Goal: Task Accomplishment & Management: Manage account settings

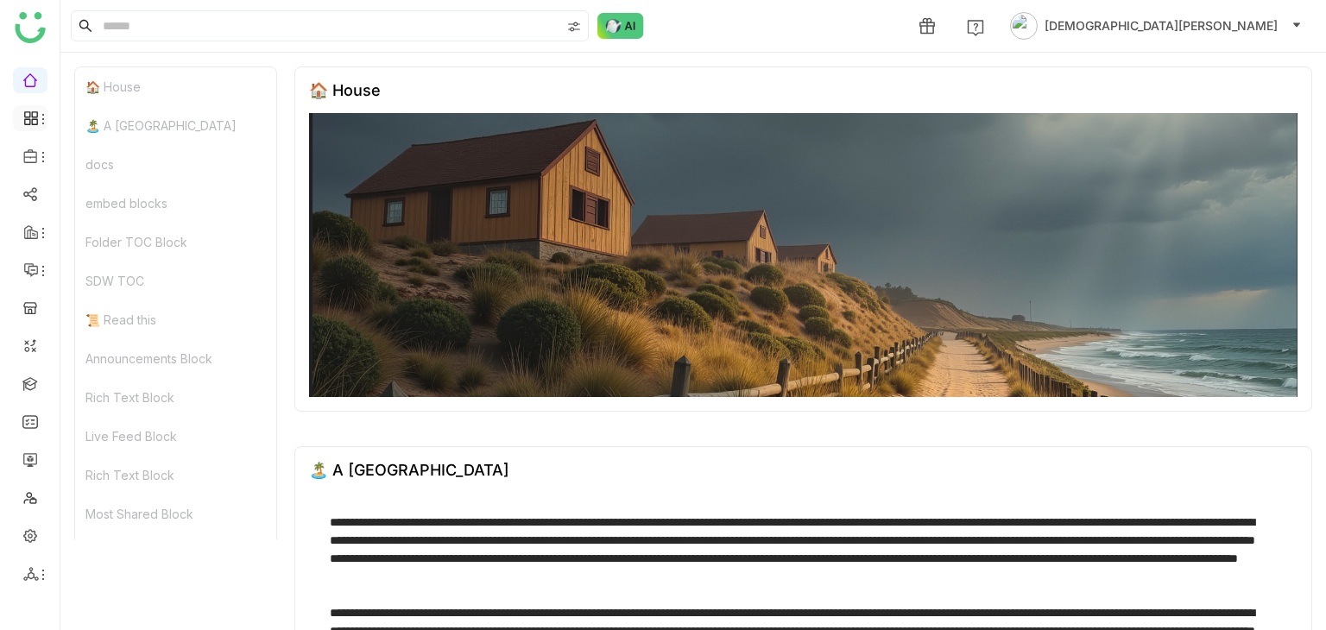
click at [31, 119] on icon at bounding box center [34, 122] width 6 height 6
click at [120, 149] on div "docs" at bounding box center [175, 164] width 201 height 39
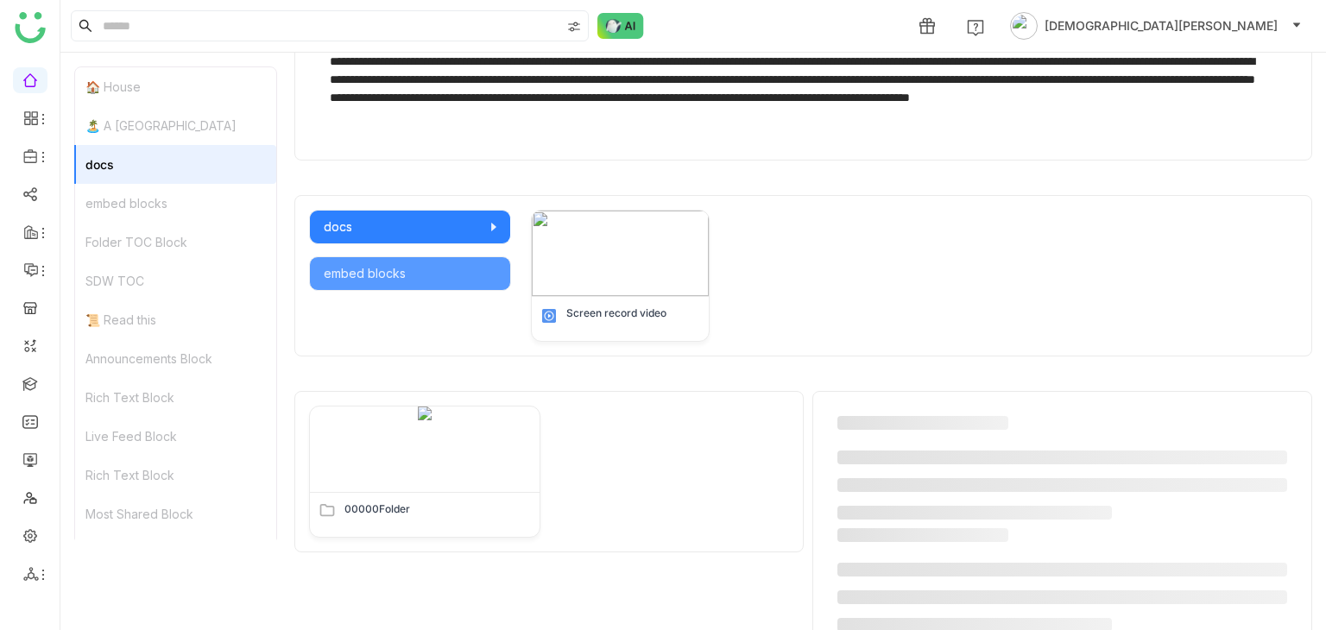
scroll to position [674, 0]
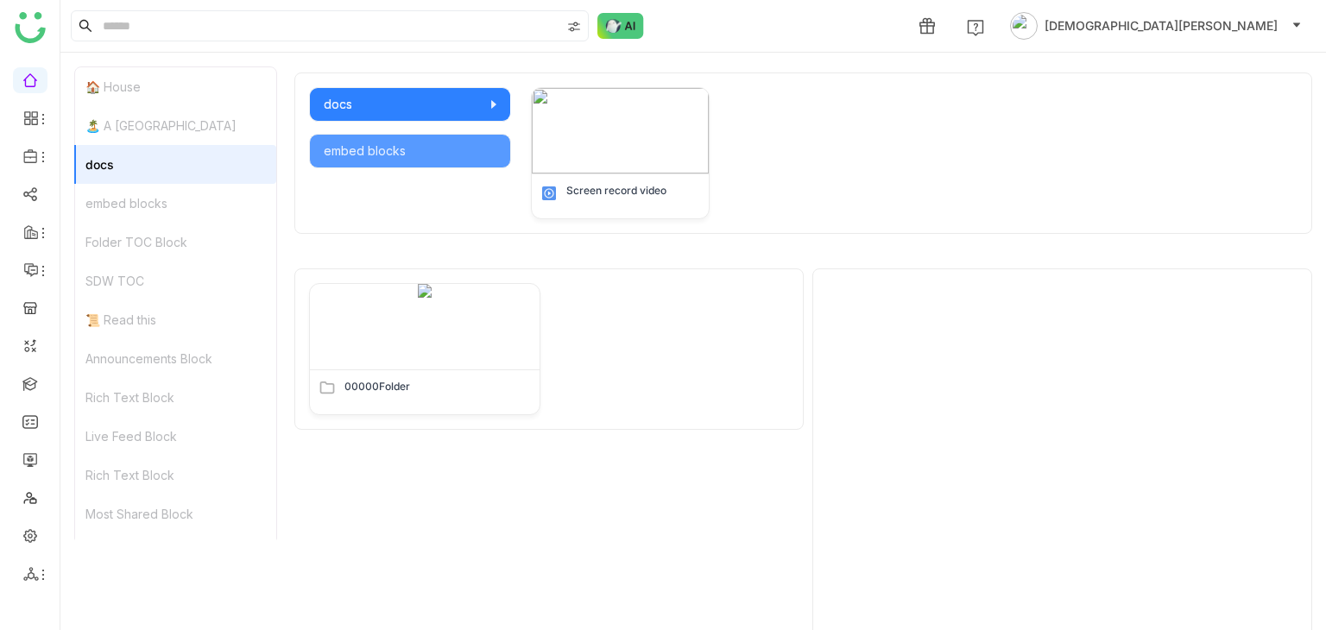
click at [123, 184] on div "embed blocks" at bounding box center [175, 203] width 201 height 39
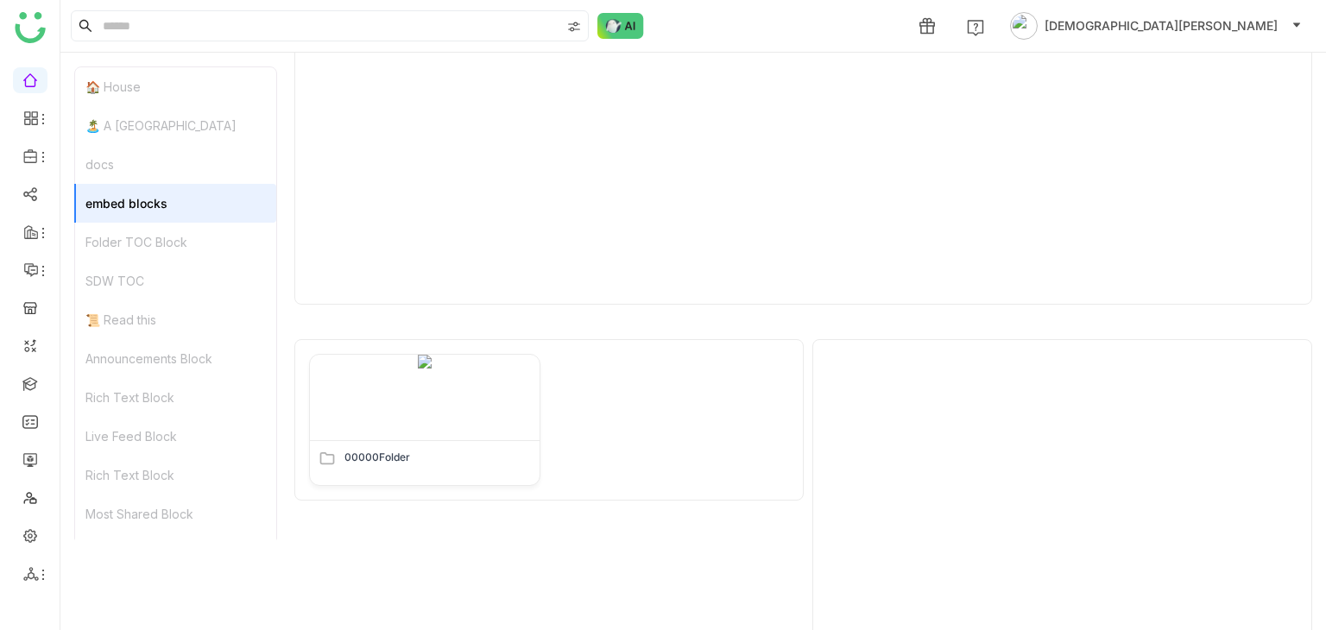
scroll to position [1106, 0]
click at [114, 156] on link "Dashboard" at bounding box center [120, 159] width 112 height 12
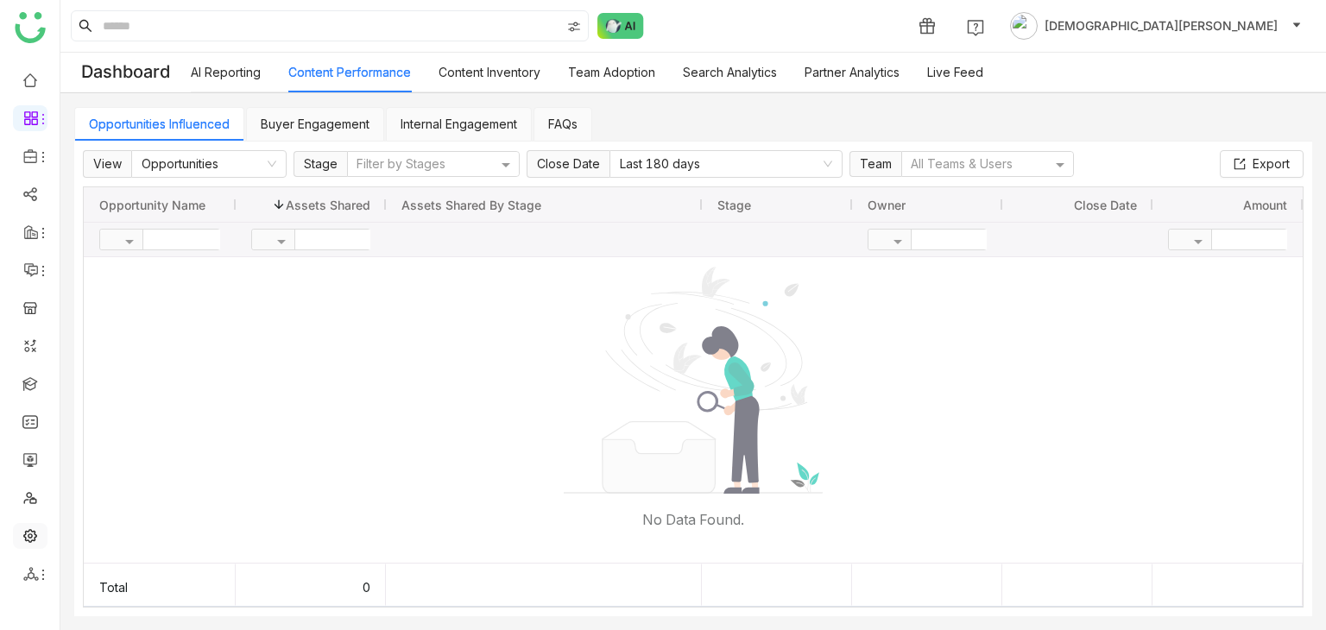
click at [22, 529] on link at bounding box center [30, 534] width 16 height 15
click at [23, 533] on link at bounding box center [30, 534] width 16 height 15
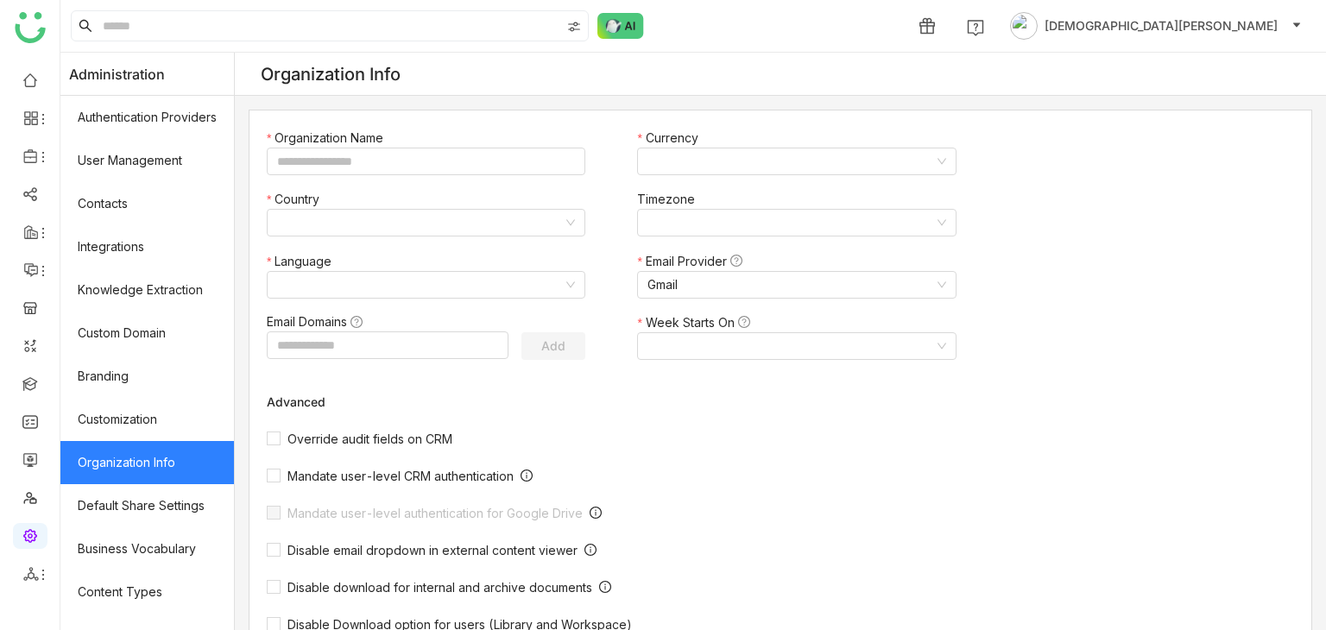
type input "*******"
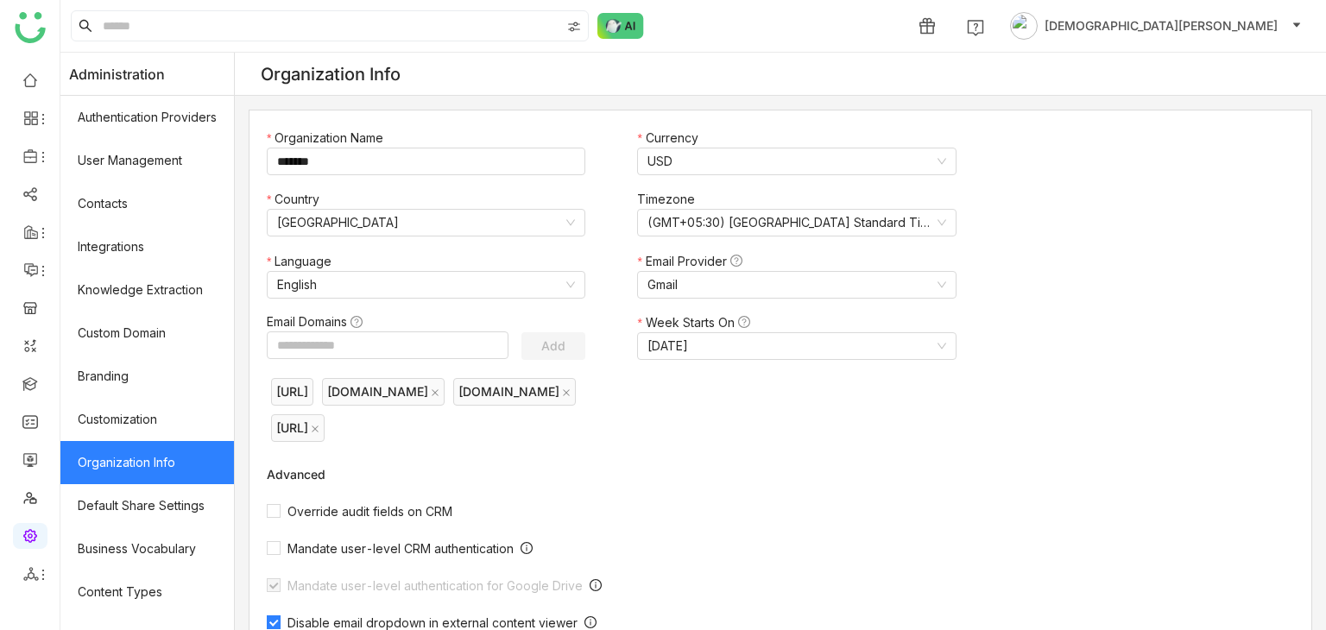
scroll to position [286, 0]
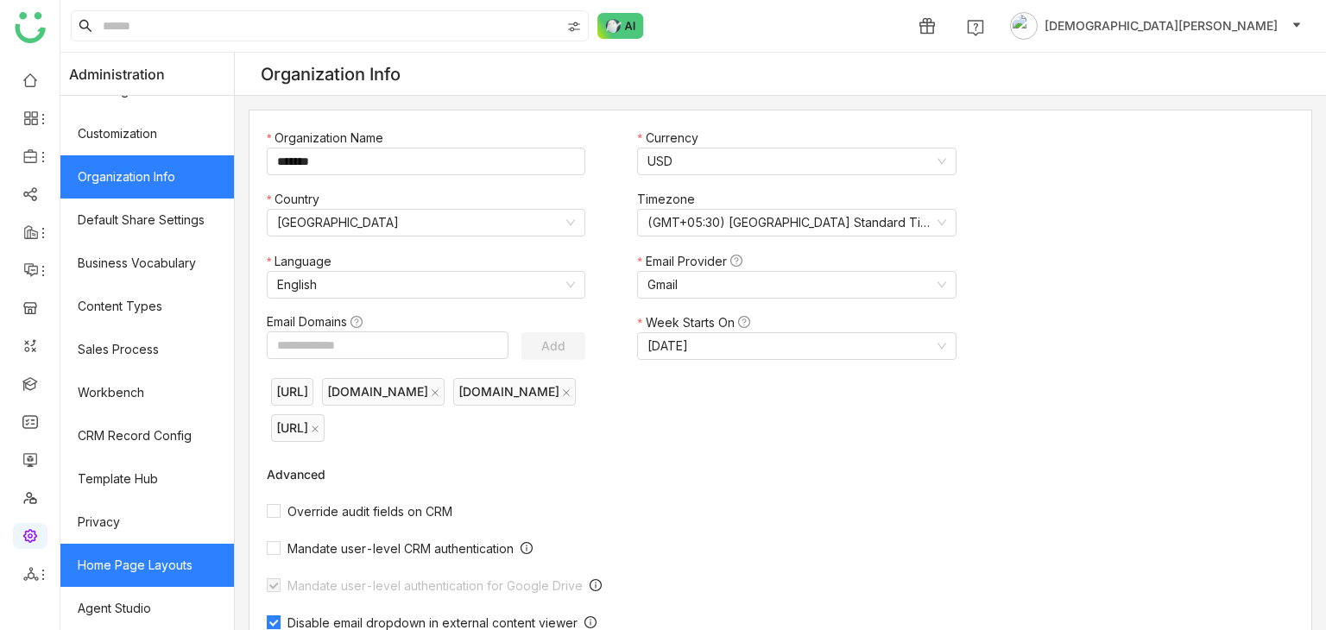
click at [117, 561] on link "Home Page Layouts" at bounding box center [146, 565] width 173 height 43
click at [117, 562] on link "Home Page Layouts" at bounding box center [146, 565] width 173 height 43
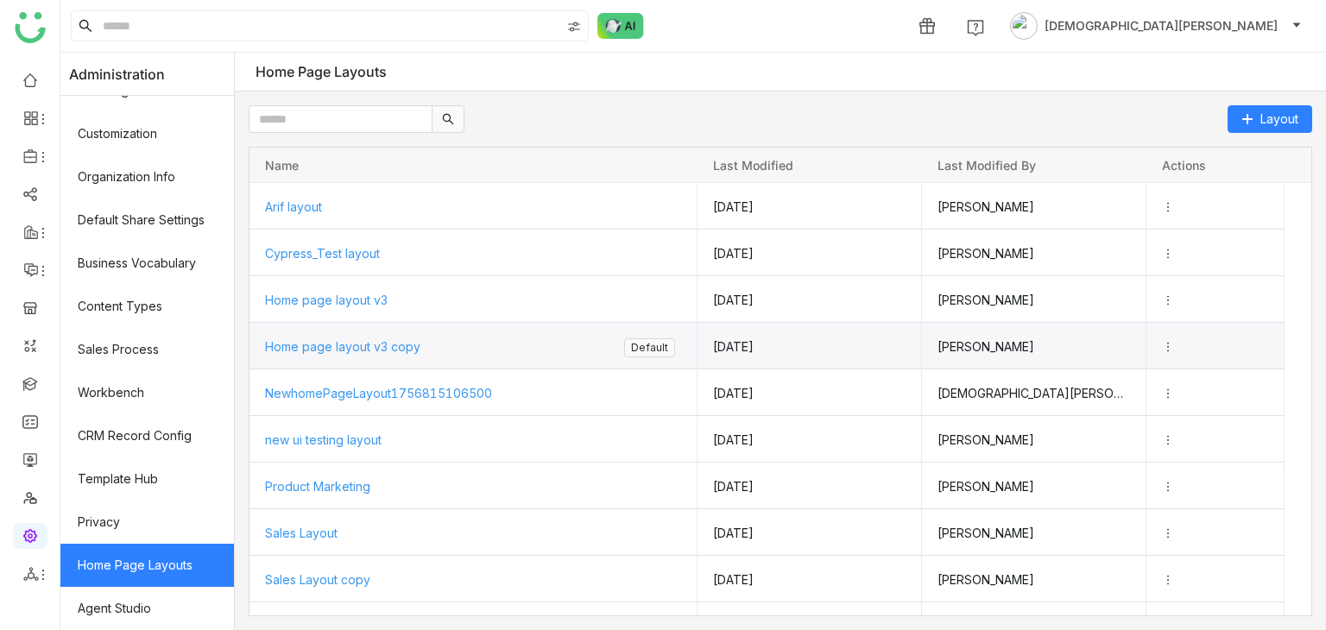
click at [381, 339] on span "Home page layout v3 copy" at bounding box center [342, 346] width 155 height 15
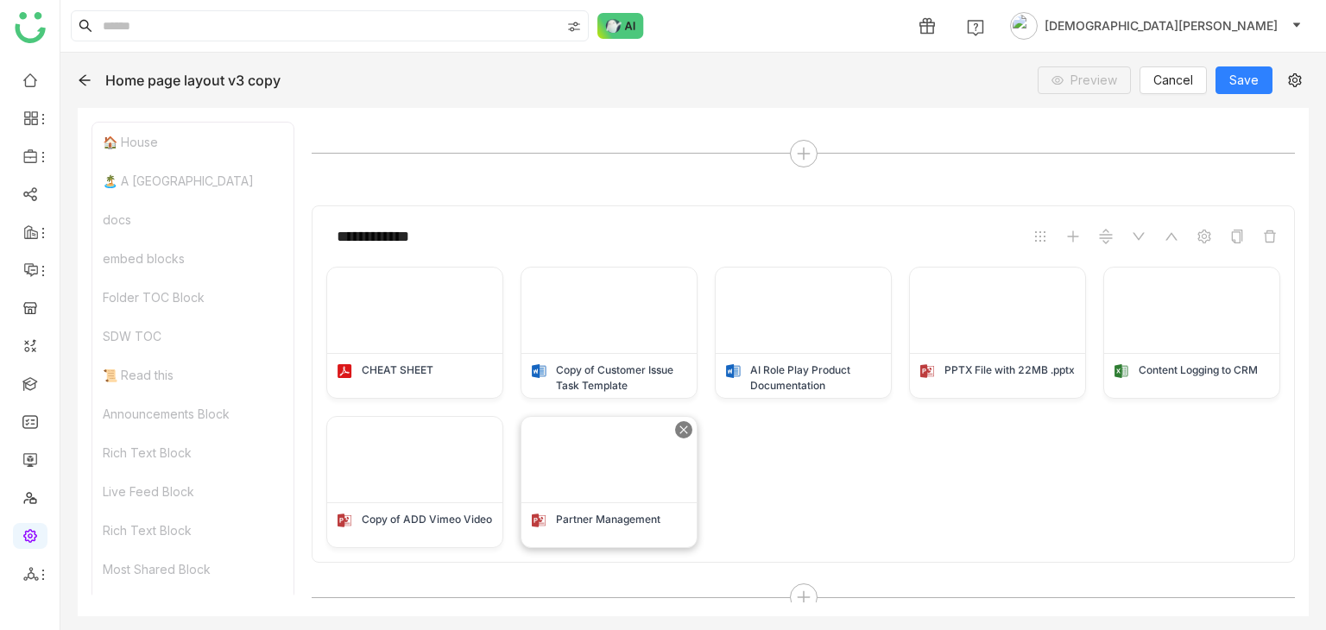
scroll to position [2071, 0]
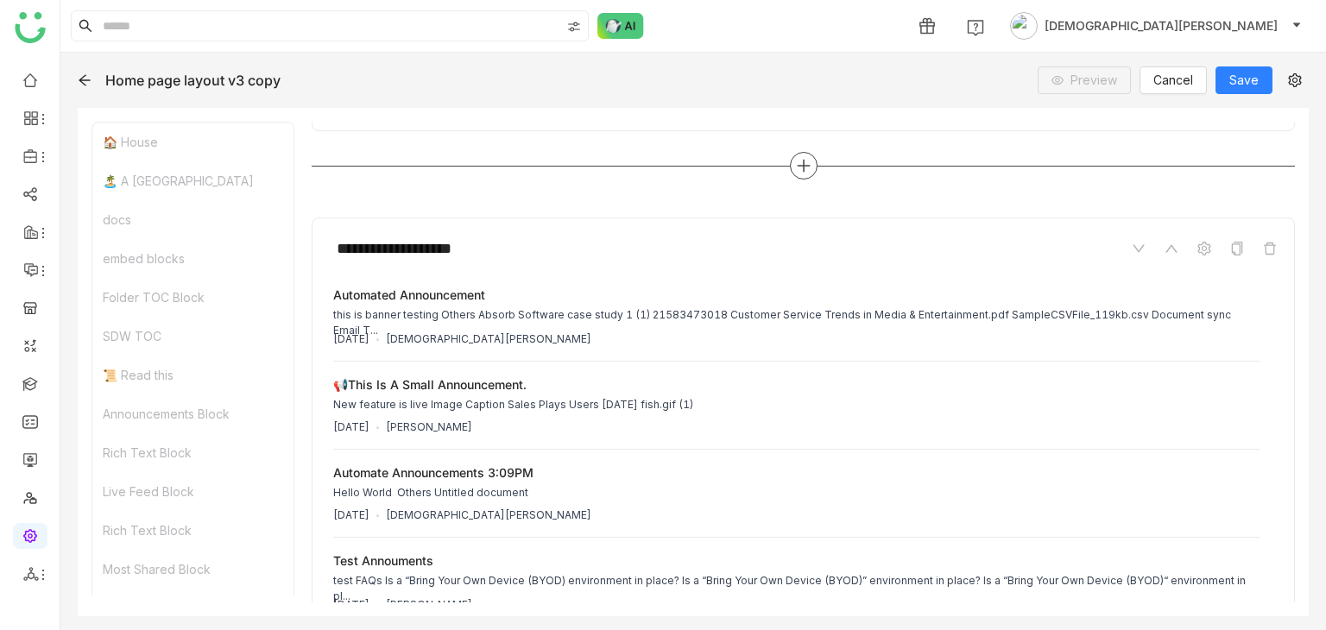
click at [799, 158] on icon at bounding box center [804, 166] width 16 height 16
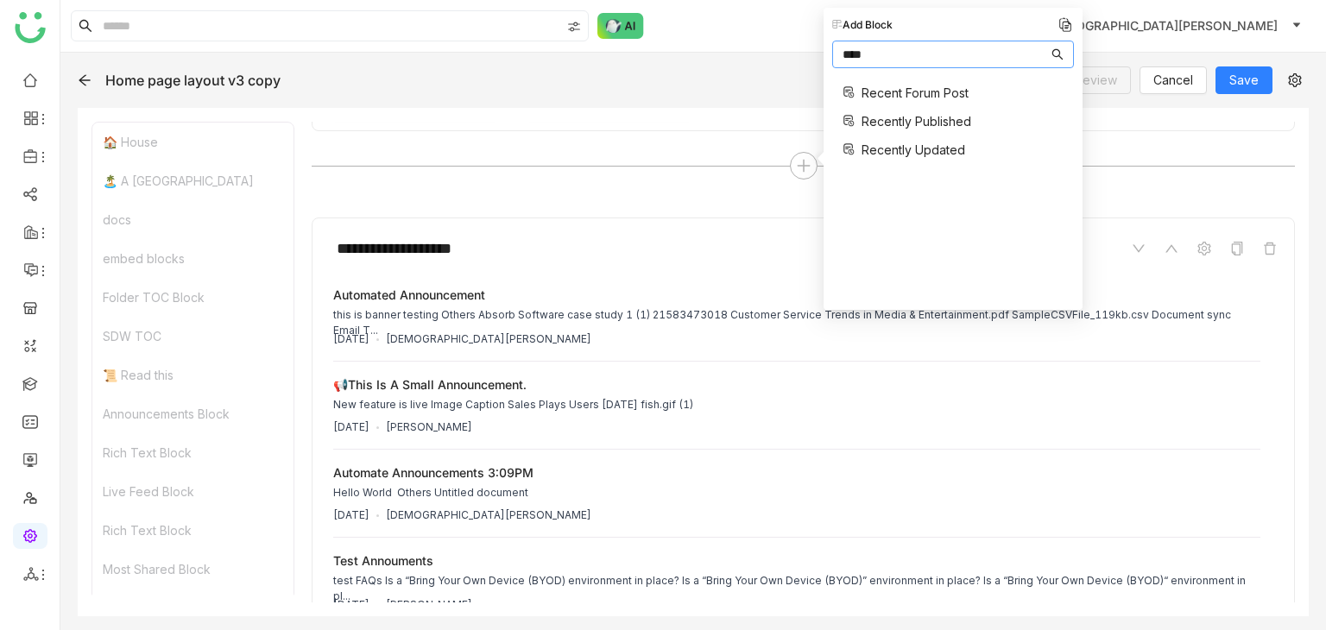
type input "****"
click at [909, 122] on span "Recently Published" at bounding box center [916, 121] width 110 height 18
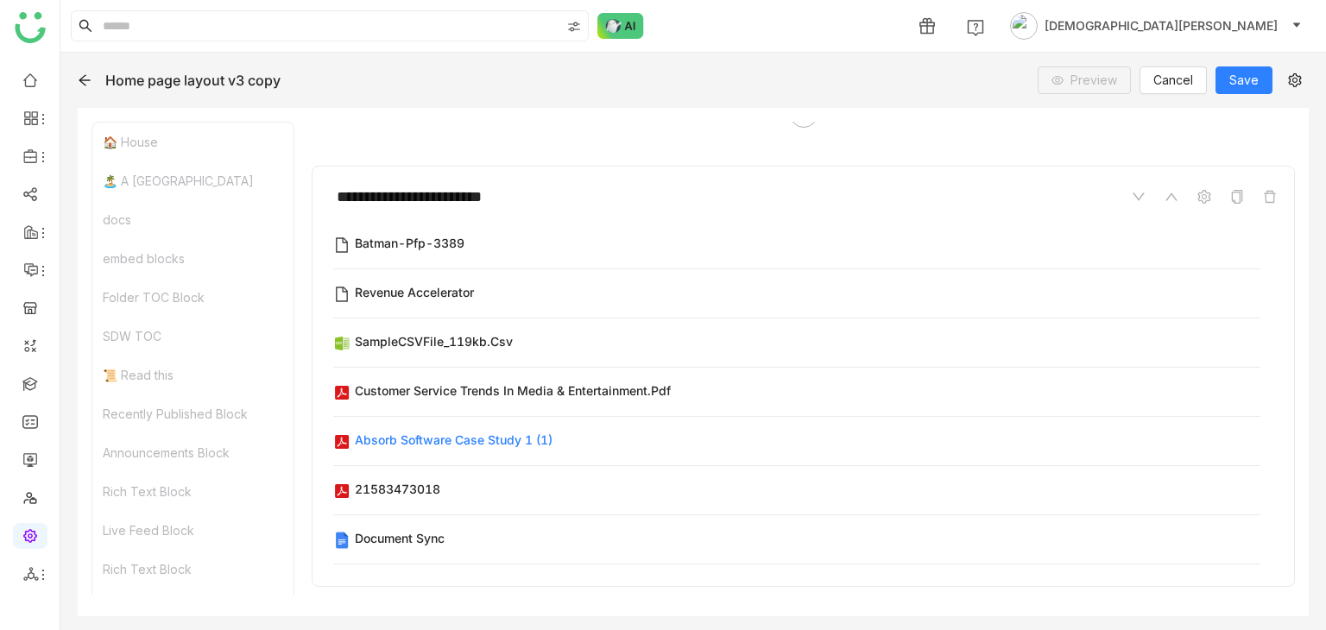
scroll to position [2019, 0]
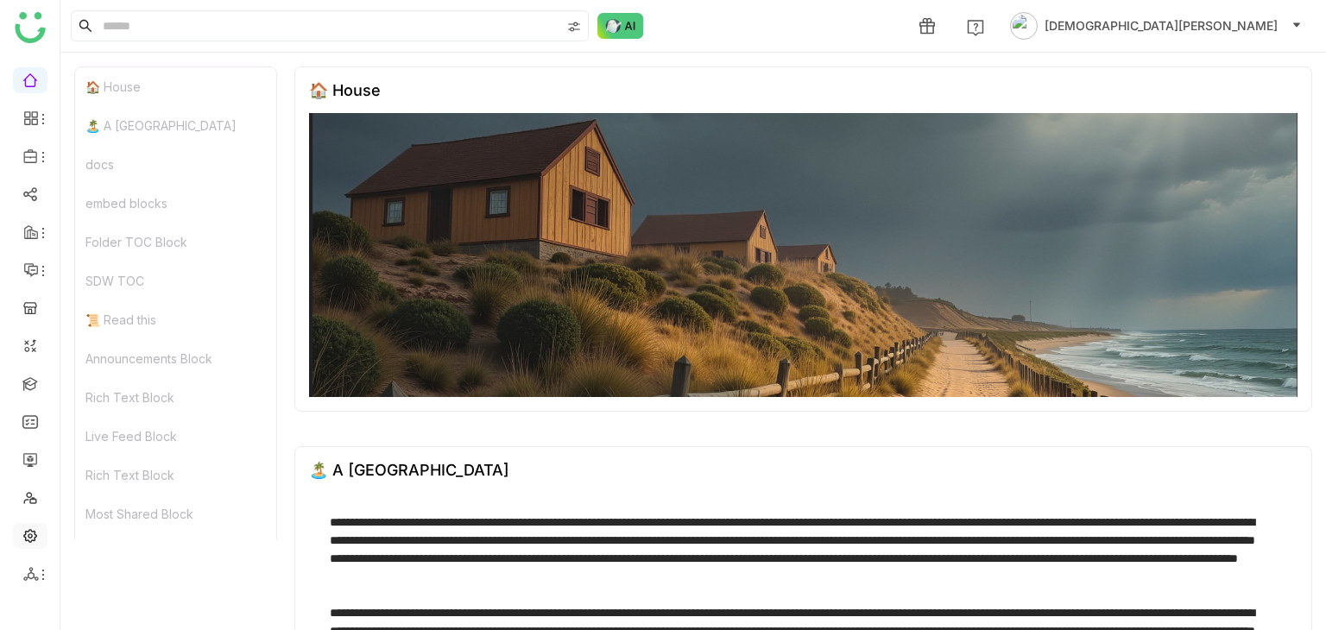
click at [37, 539] on link at bounding box center [30, 534] width 16 height 15
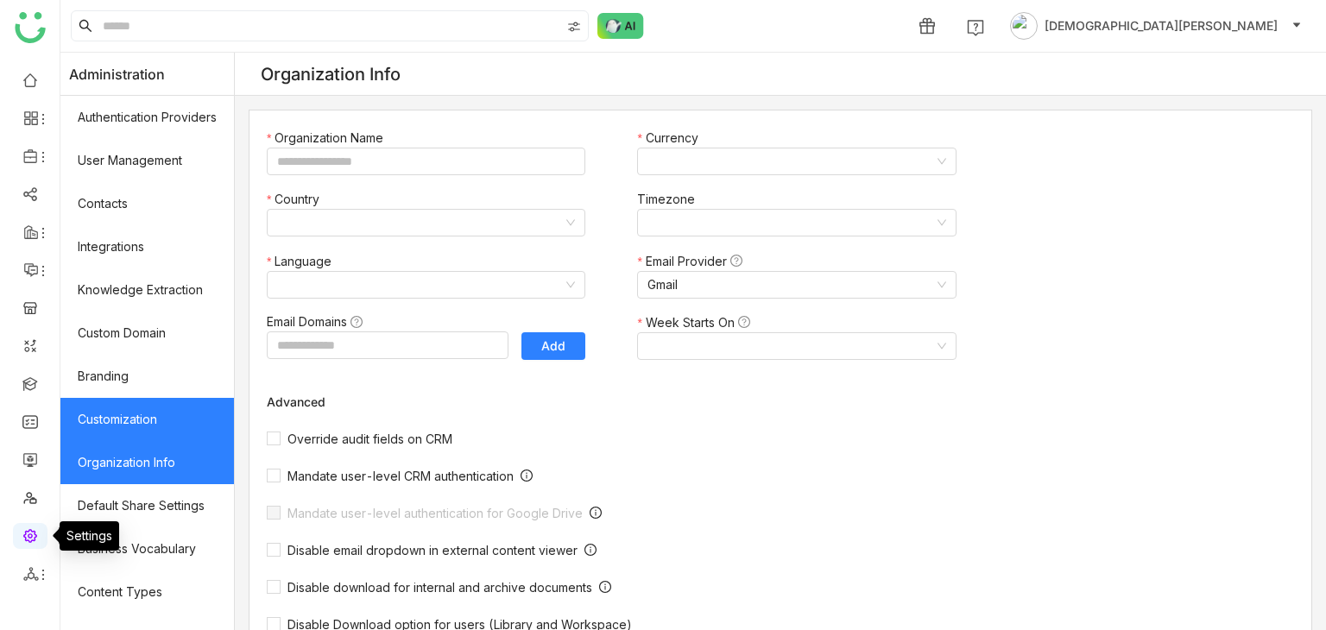
type input "*******"
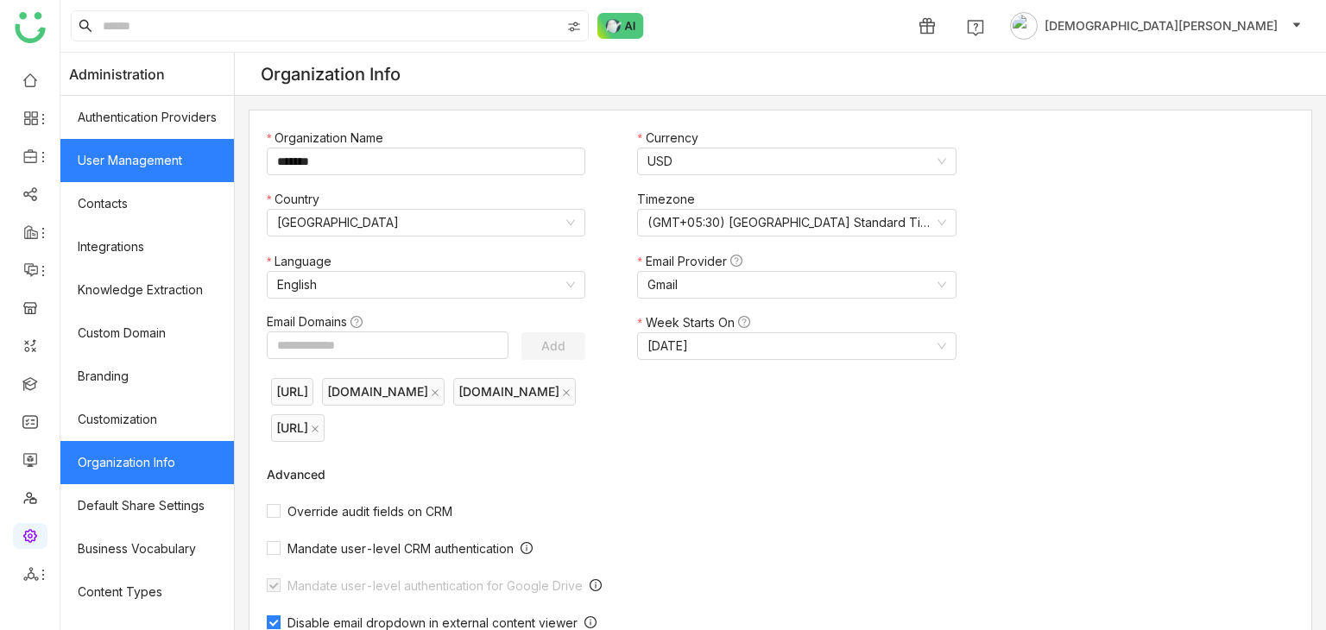
click at [124, 170] on link "User Management" at bounding box center [146, 160] width 173 height 43
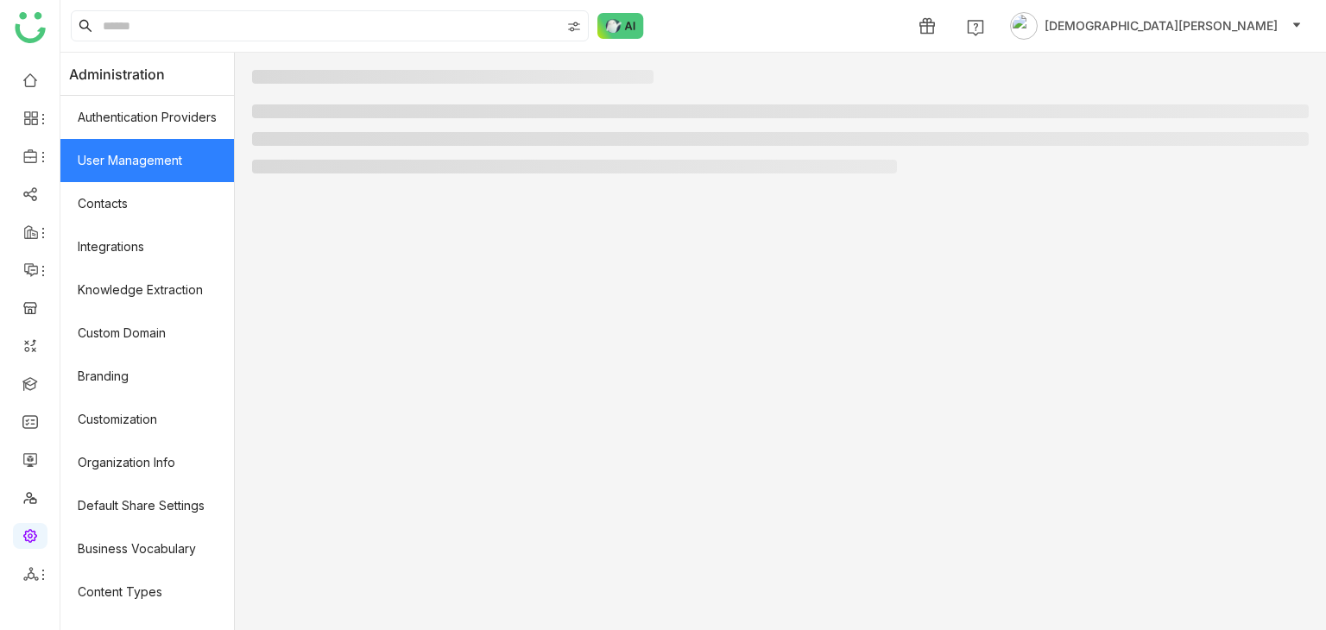
click at [104, 143] on link "User Management" at bounding box center [146, 160] width 173 height 43
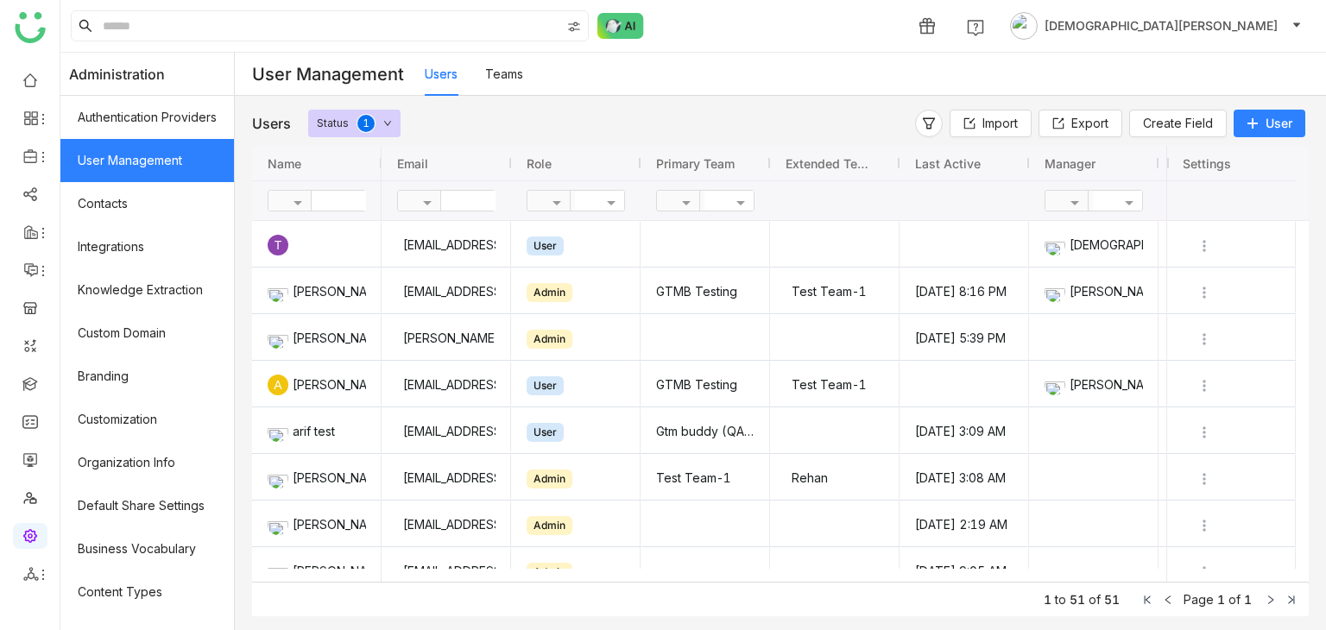
click at [514, 72] on link "Teams" at bounding box center [504, 73] width 38 height 15
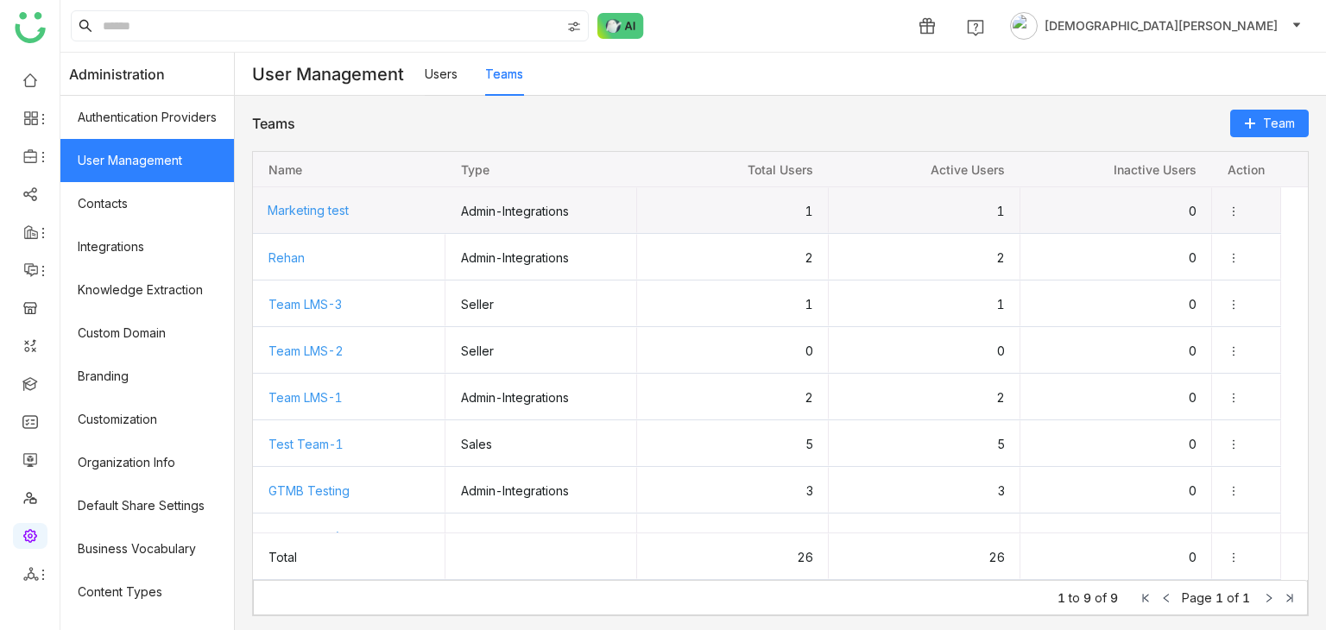
click at [331, 214] on span "Marketing test" at bounding box center [308, 210] width 81 height 15
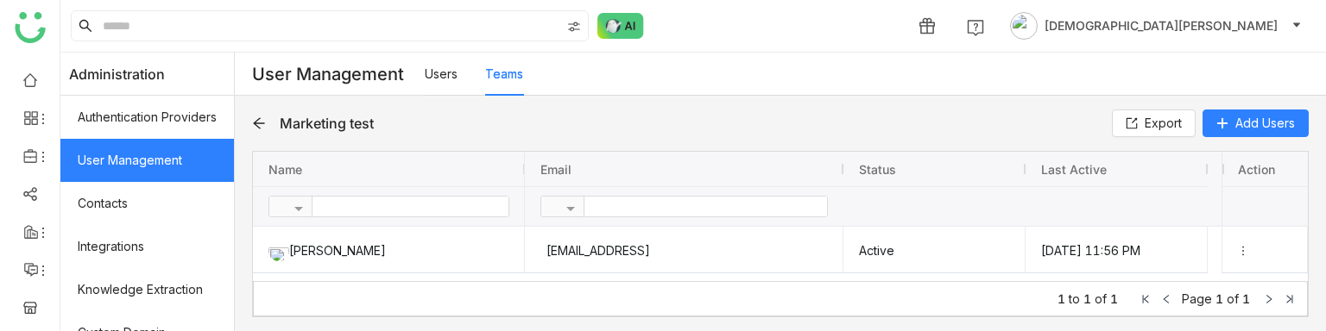
click at [974, 78] on div "Users Teams" at bounding box center [875, 74] width 901 height 43
click at [1250, 128] on span "Add Users" at bounding box center [1265, 123] width 60 height 19
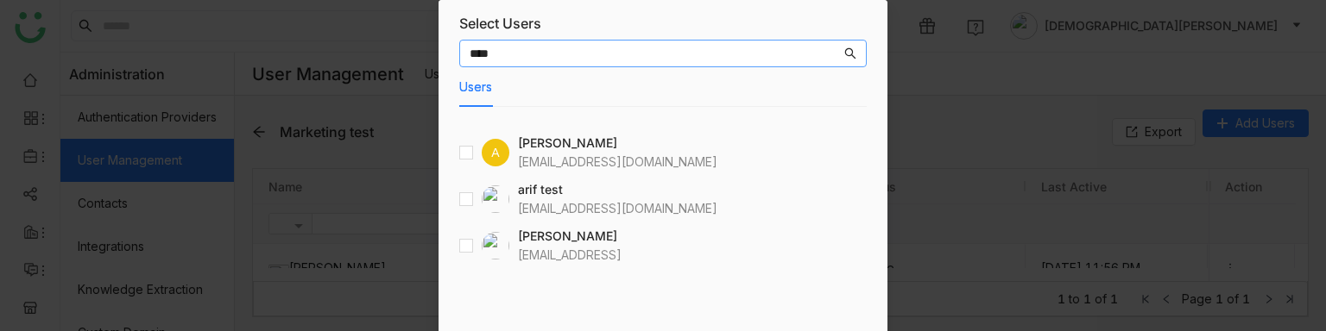
type input "****"
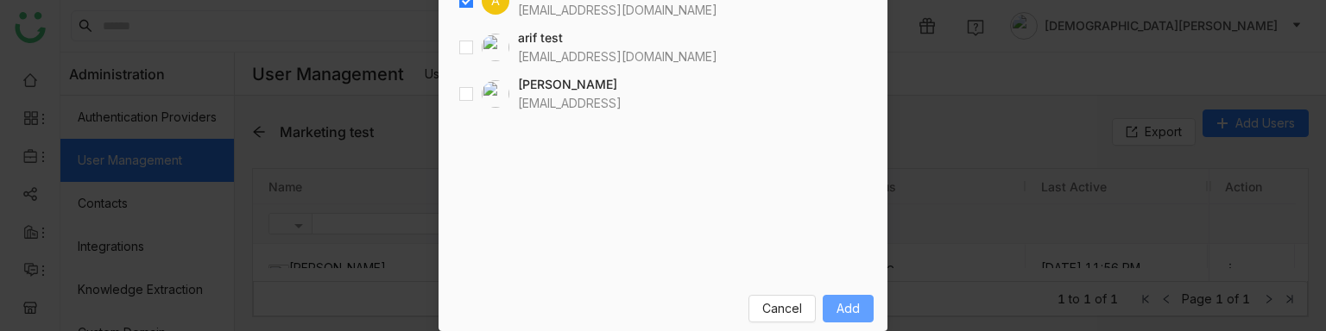
click at [856, 310] on button "Add" at bounding box center [847, 309] width 51 height 28
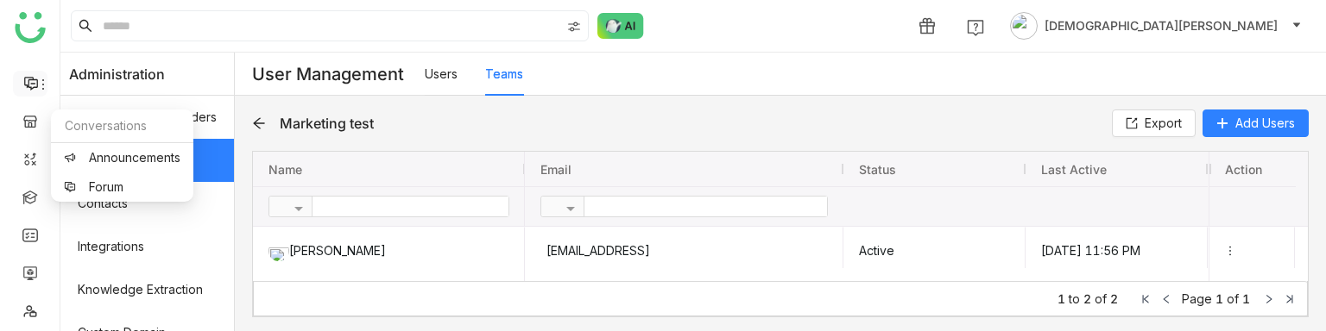
scroll to position [268, 0]
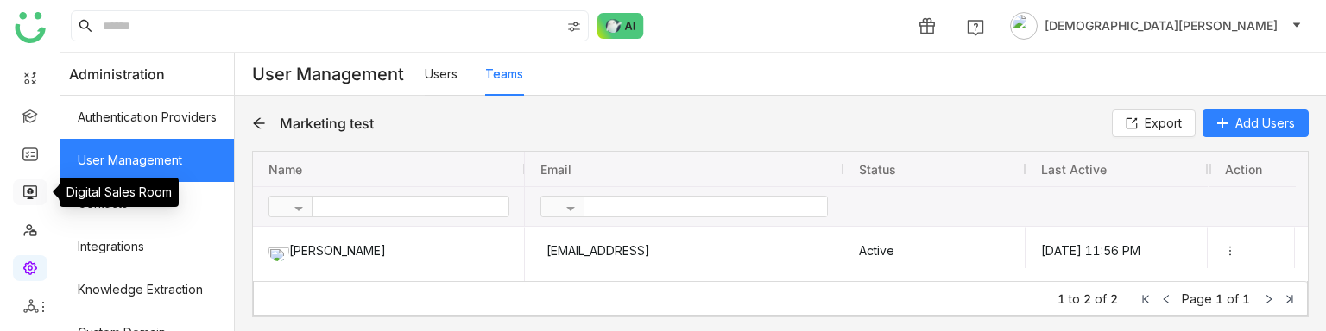
click at [24, 186] on link at bounding box center [30, 191] width 16 height 15
click at [34, 193] on link at bounding box center [30, 191] width 16 height 15
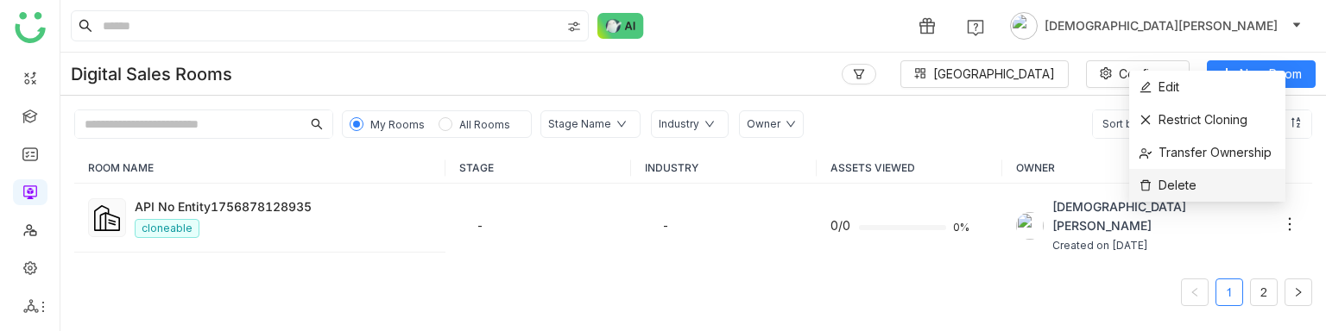
click at [1222, 197] on li "Delete" at bounding box center [1207, 185] width 156 height 33
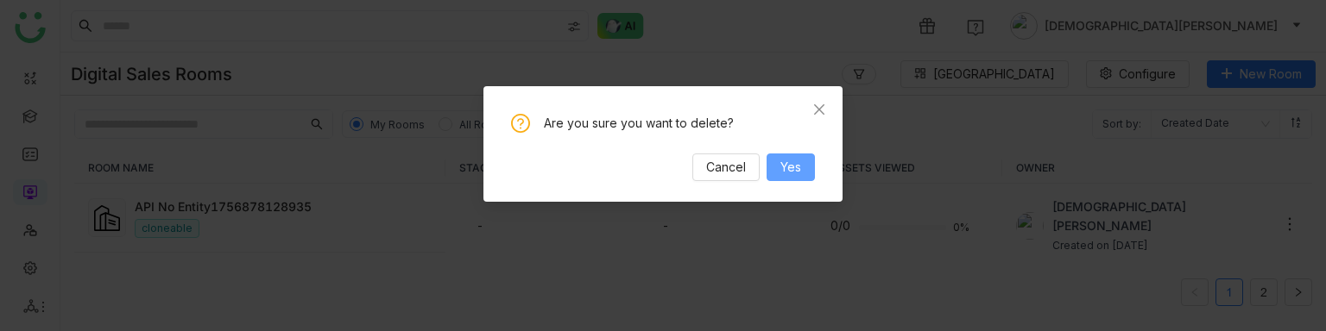
click at [797, 176] on span "Yes" at bounding box center [790, 167] width 21 height 19
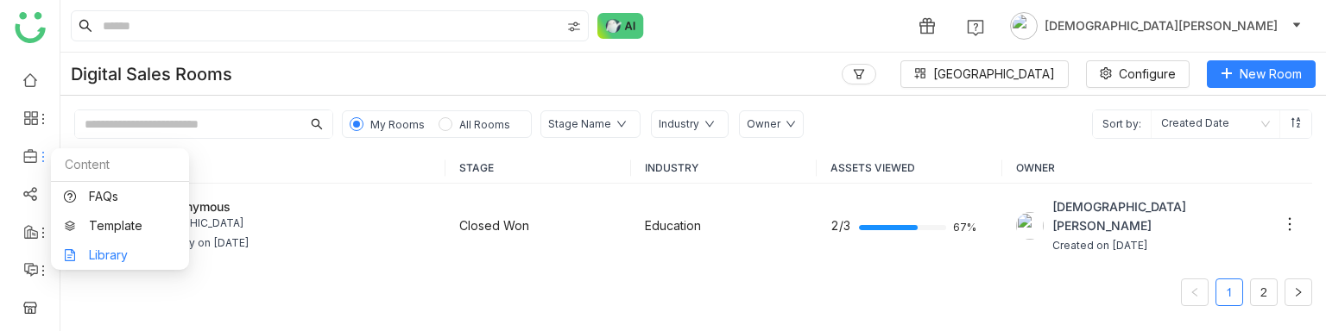
click at [100, 256] on link "Library" at bounding box center [120, 255] width 112 height 12
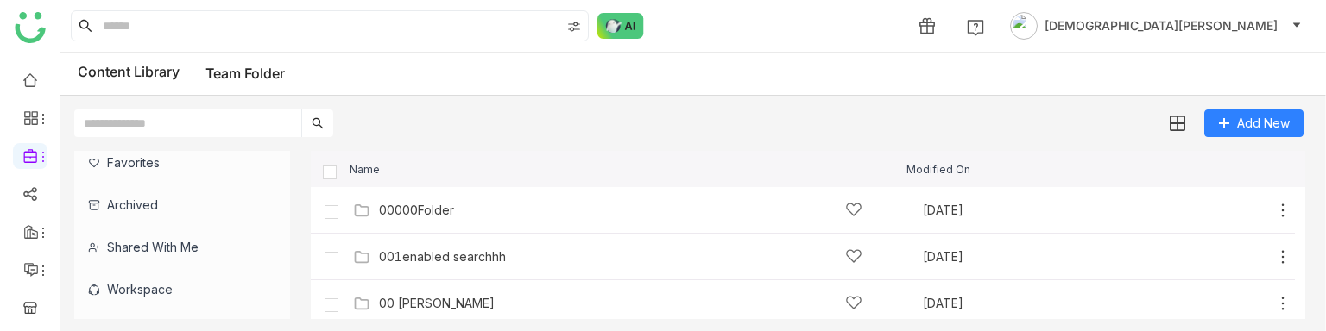
scroll to position [212, 0]
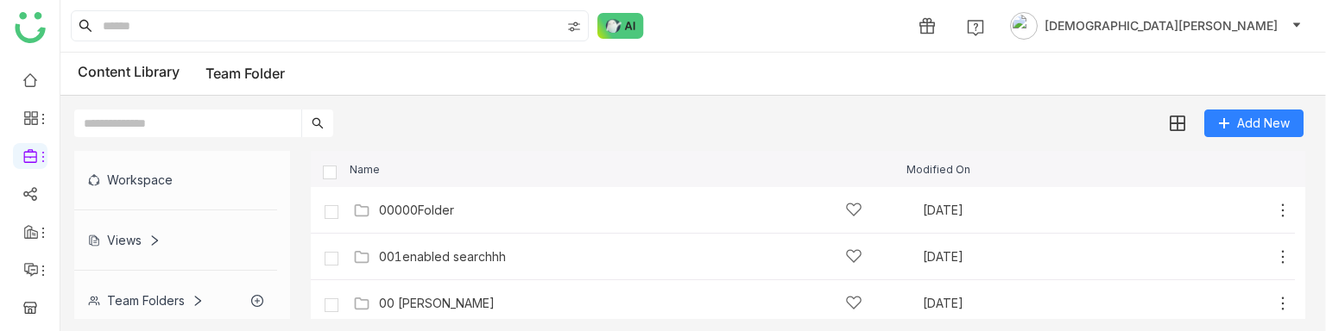
click at [134, 186] on div "Workspace" at bounding box center [175, 180] width 203 height 42
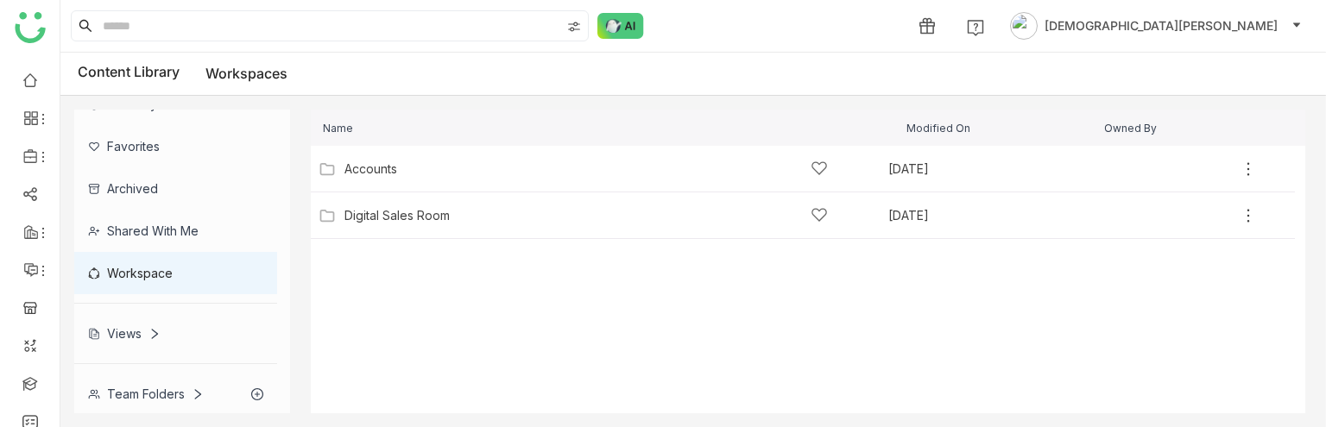
scroll to position [77, 0]
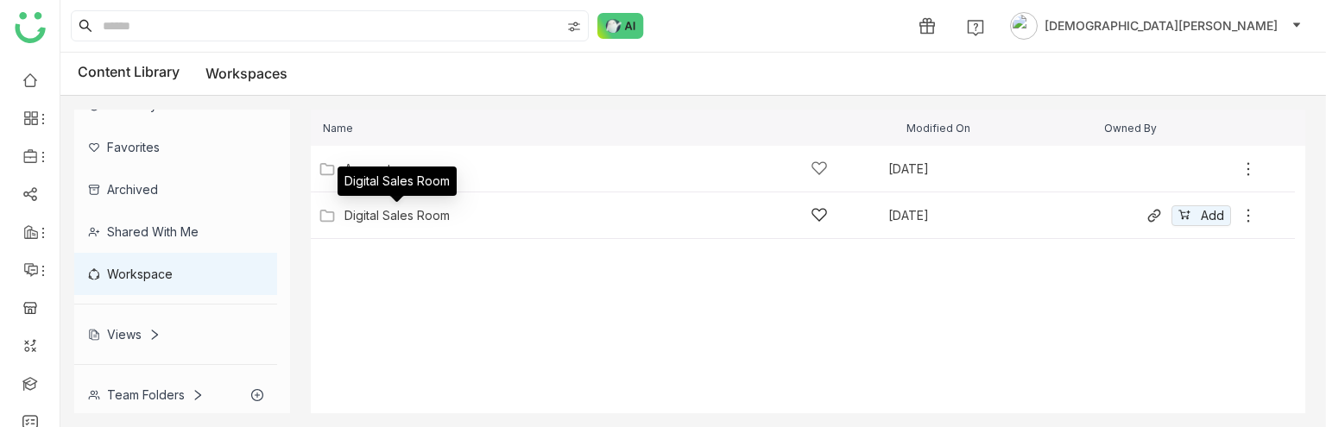
click at [442, 216] on div "Digital Sales Room" at bounding box center [396, 216] width 105 height 14
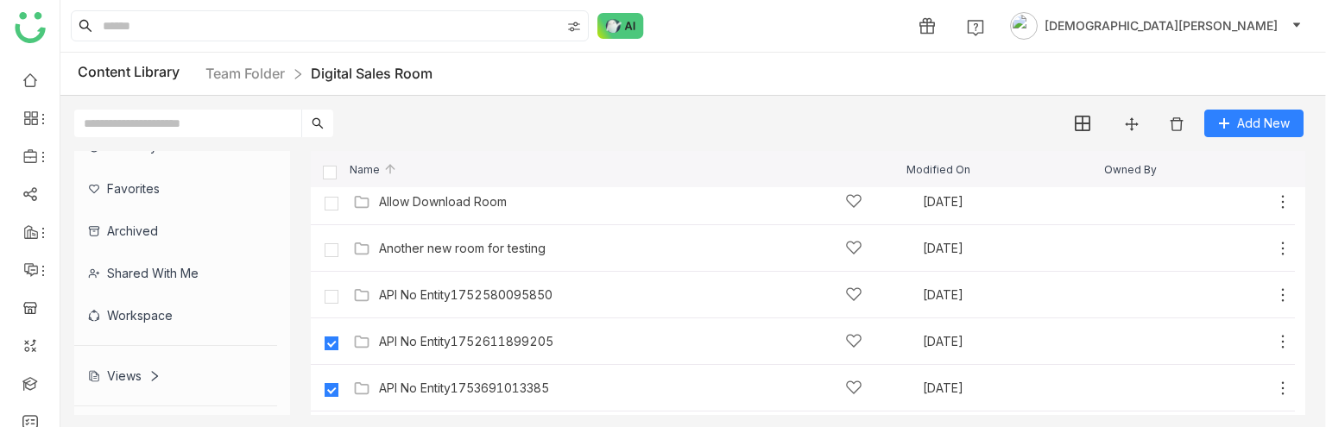
scroll to position [259, 0]
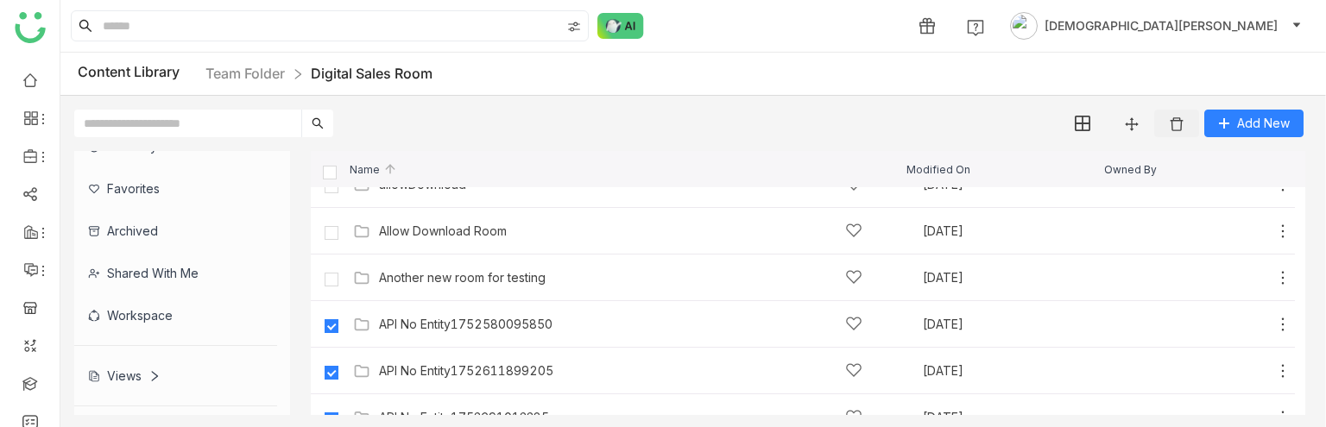
click at [1174, 122] on img at bounding box center [1176, 124] width 17 height 17
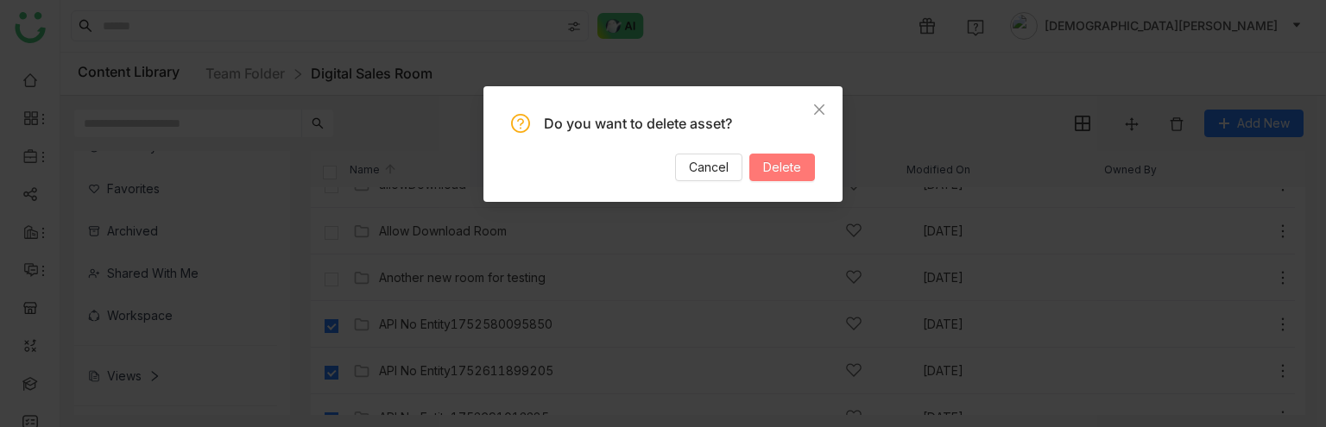
click at [787, 167] on span "Delete" at bounding box center [782, 167] width 38 height 19
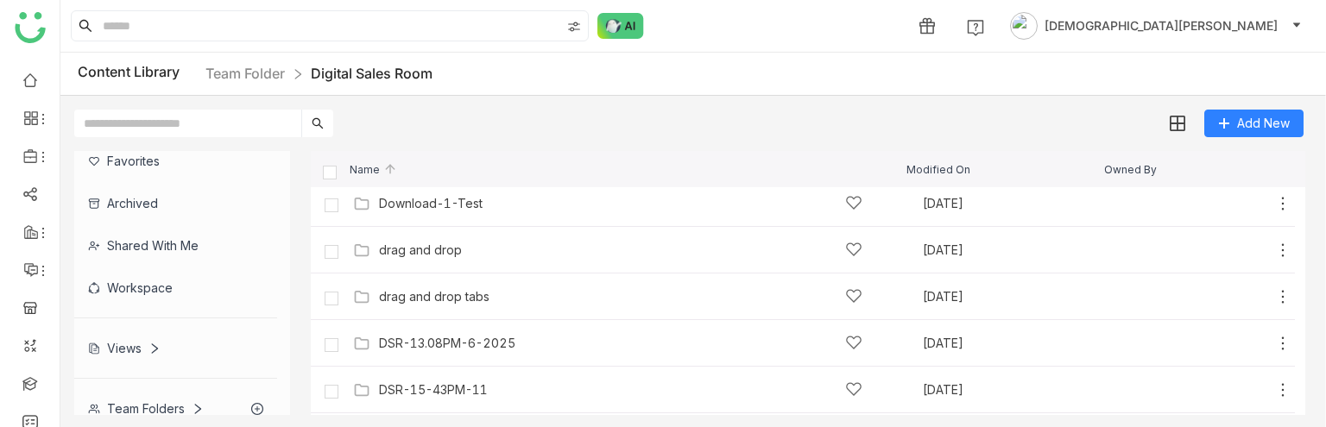
scroll to position [117, 0]
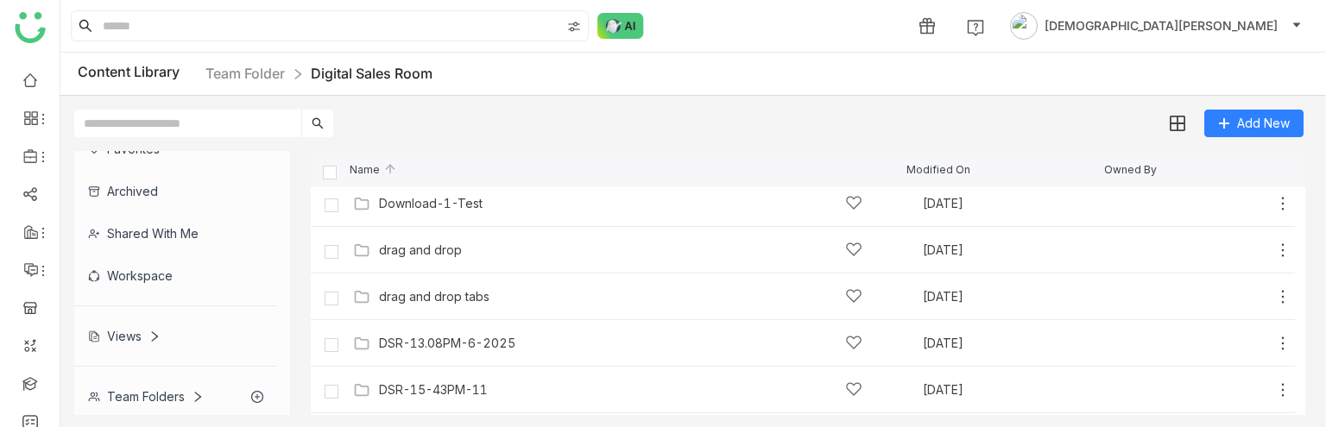
click at [135, 396] on div "Team Folders" at bounding box center [146, 396] width 116 height 15
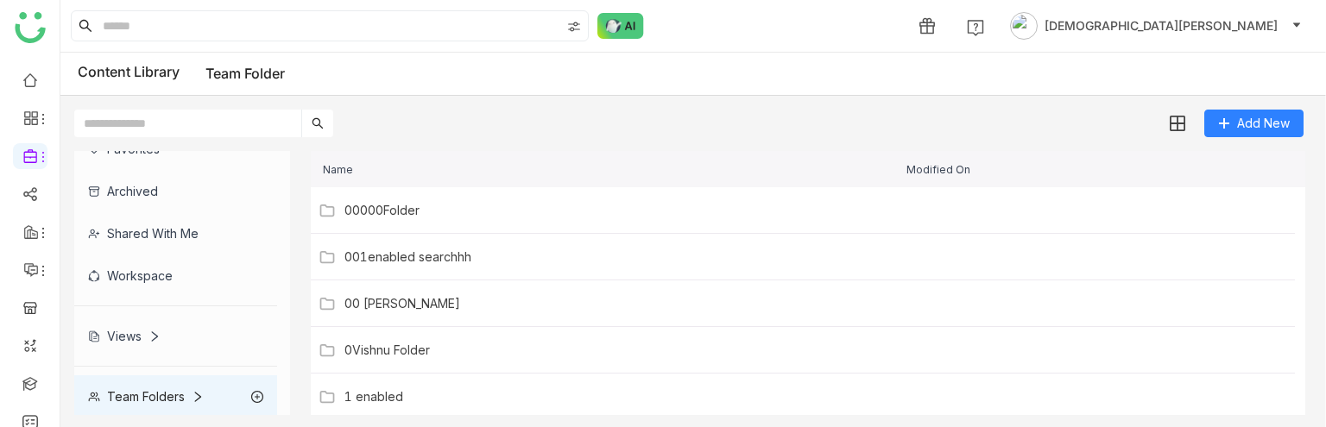
scroll to position [77, 0]
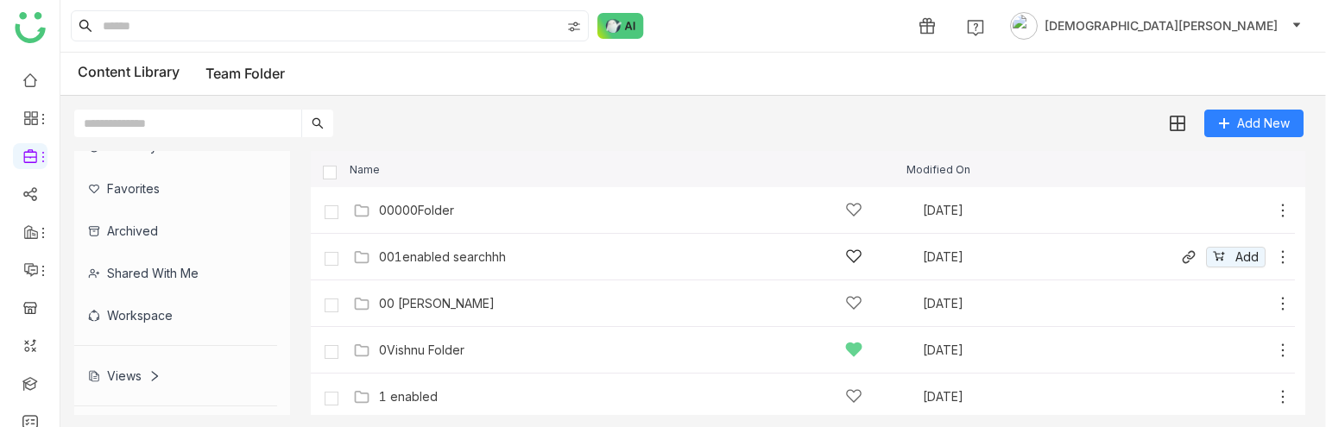
click at [429, 236] on div "001enabled searchhh [DATE] Add" at bounding box center [803, 257] width 984 height 47
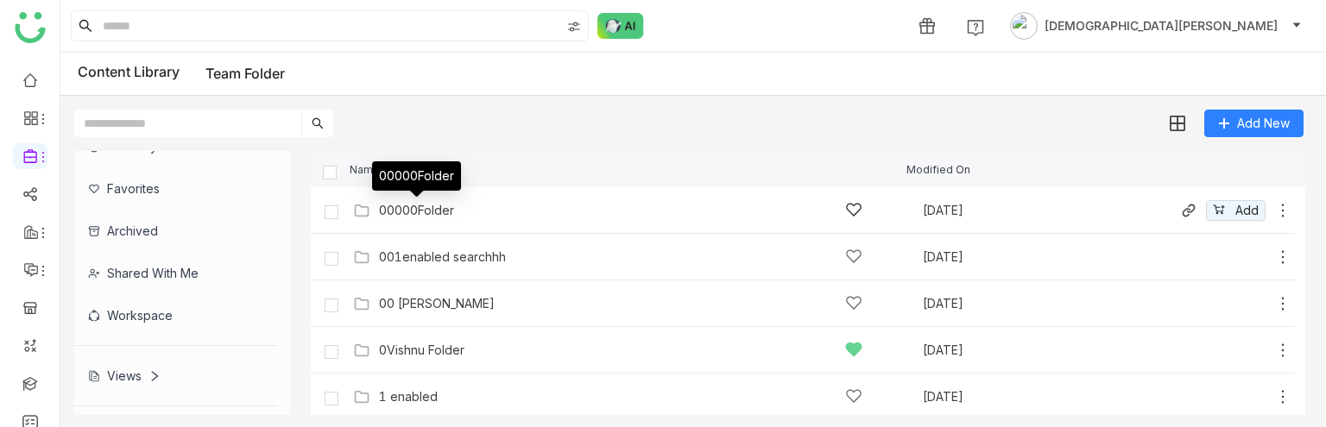
click at [415, 211] on div "00000Folder" at bounding box center [416, 211] width 75 height 14
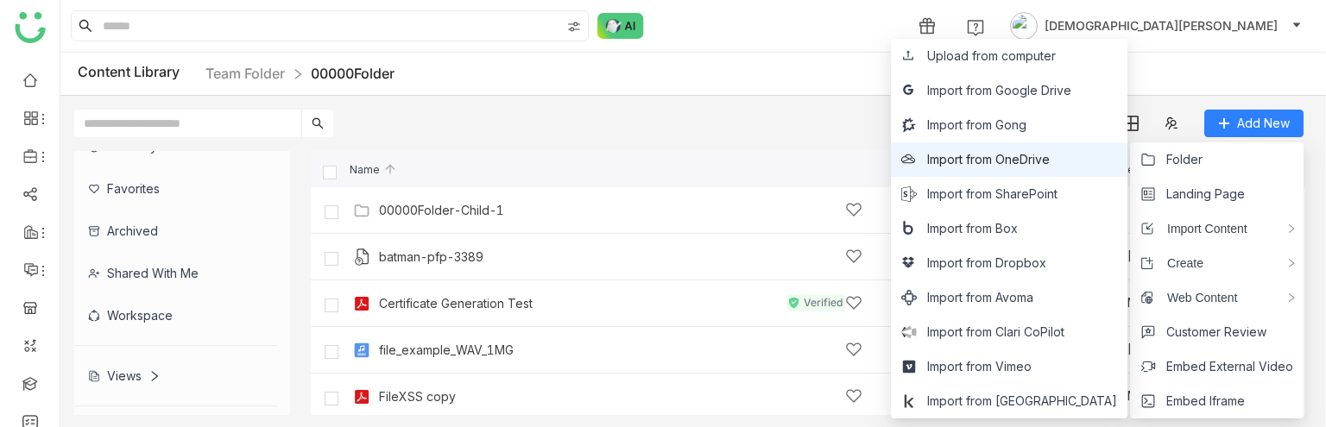
click at [1022, 125] on span "Import from Gong" at bounding box center [976, 125] width 99 height 19
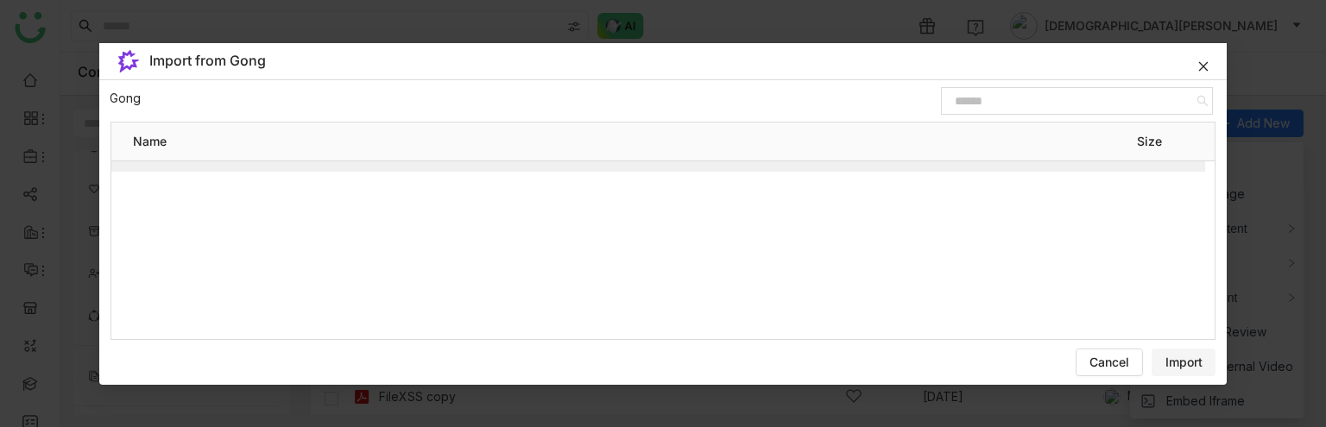
click at [1007, 123] on gtmb-unified-file-items-table "Import from Gong Gong / Name Size" at bounding box center [662, 191] width 1127 height 297
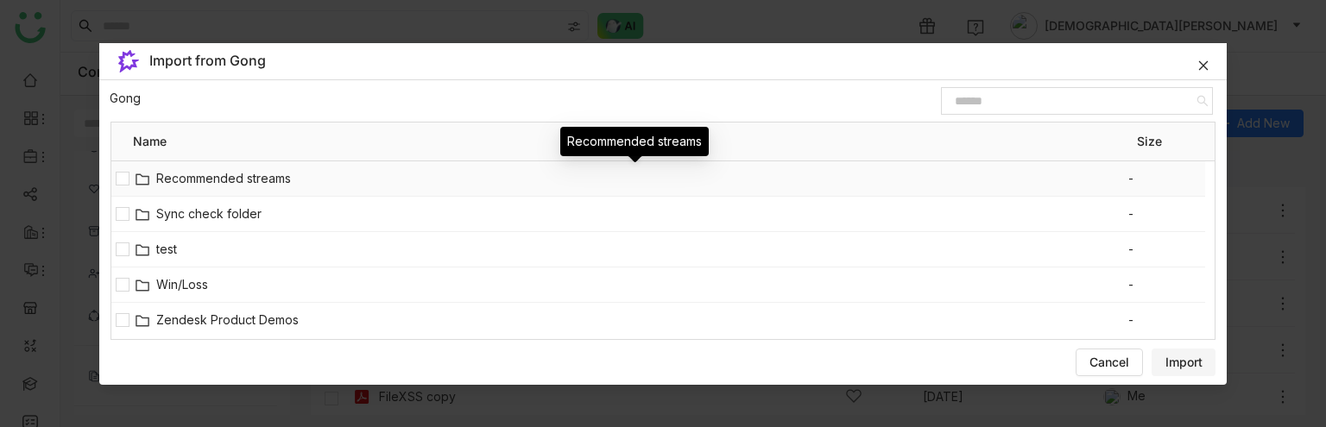
click at [191, 180] on span "Recommended streams" at bounding box center [641, 178] width 971 height 19
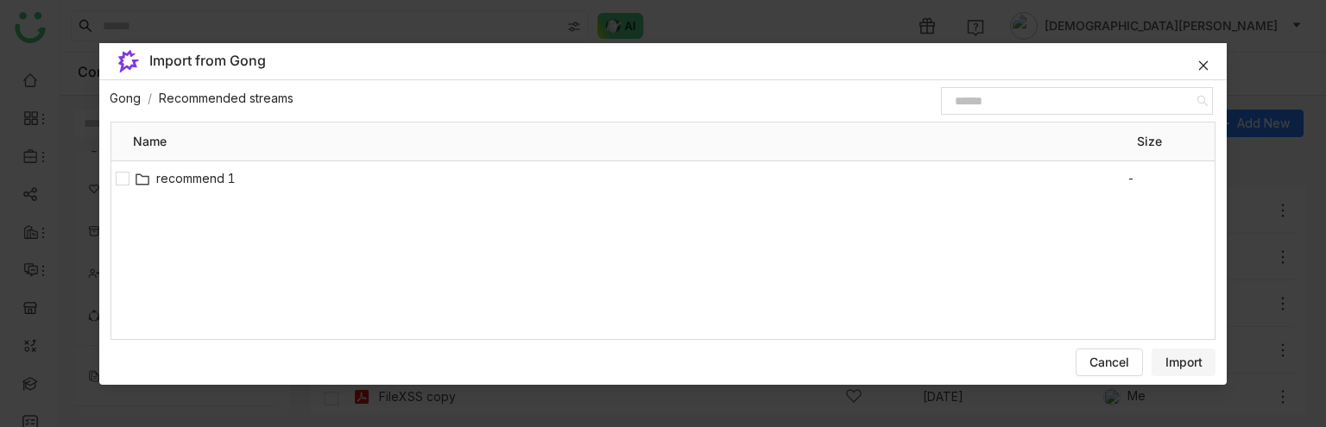
click at [1194, 65] on div "Import from Gong" at bounding box center [679, 61] width 1060 height 29
click at [1207, 67] on icon at bounding box center [1203, 66] width 12 height 12
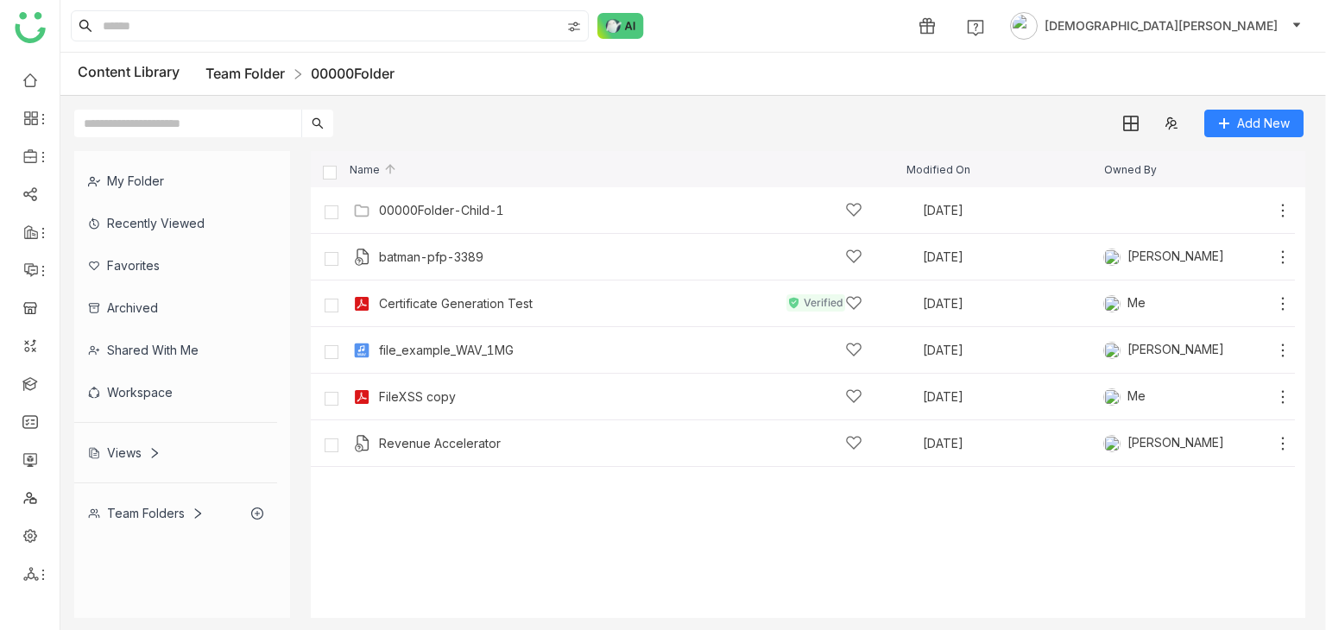
click at [265, 72] on link "Team Folder" at bounding box center [244, 73] width 79 height 17
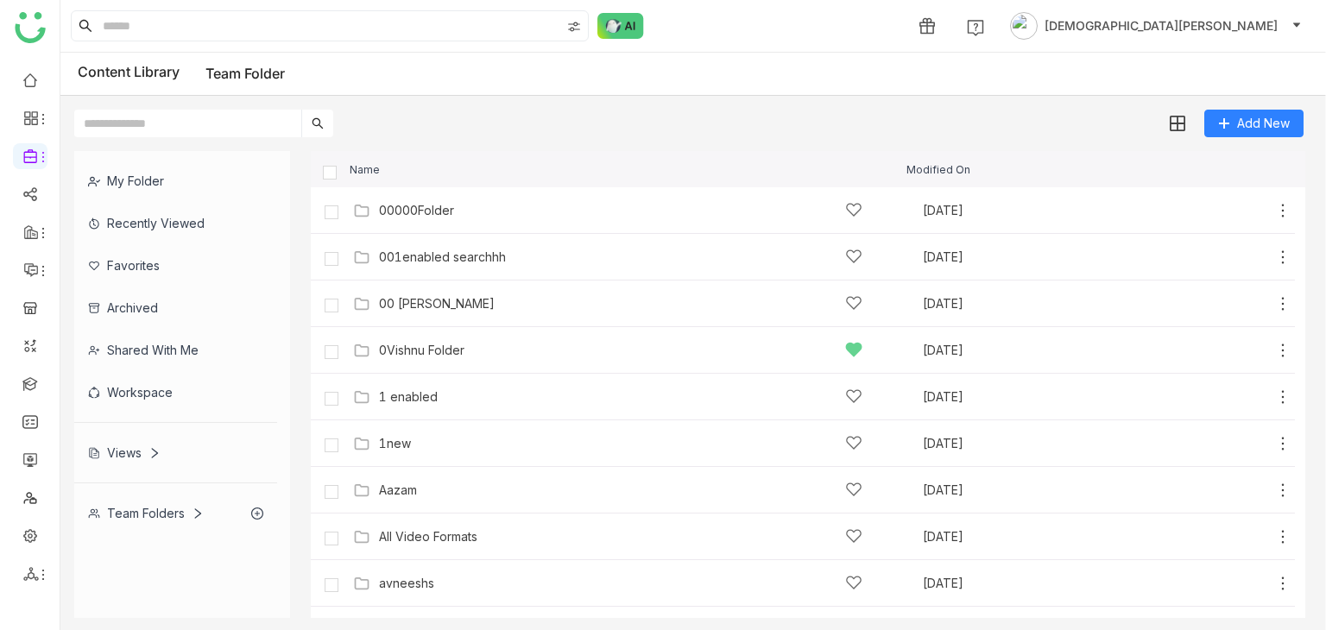
click at [148, 178] on div "My Folder" at bounding box center [175, 181] width 203 height 42
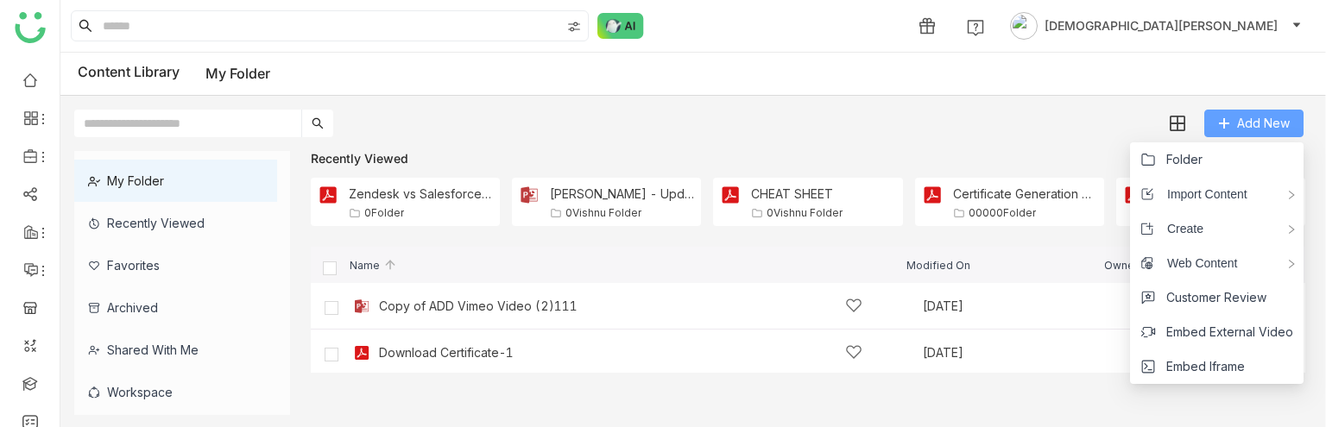
click at [1258, 118] on span "Add New" at bounding box center [1263, 123] width 53 height 19
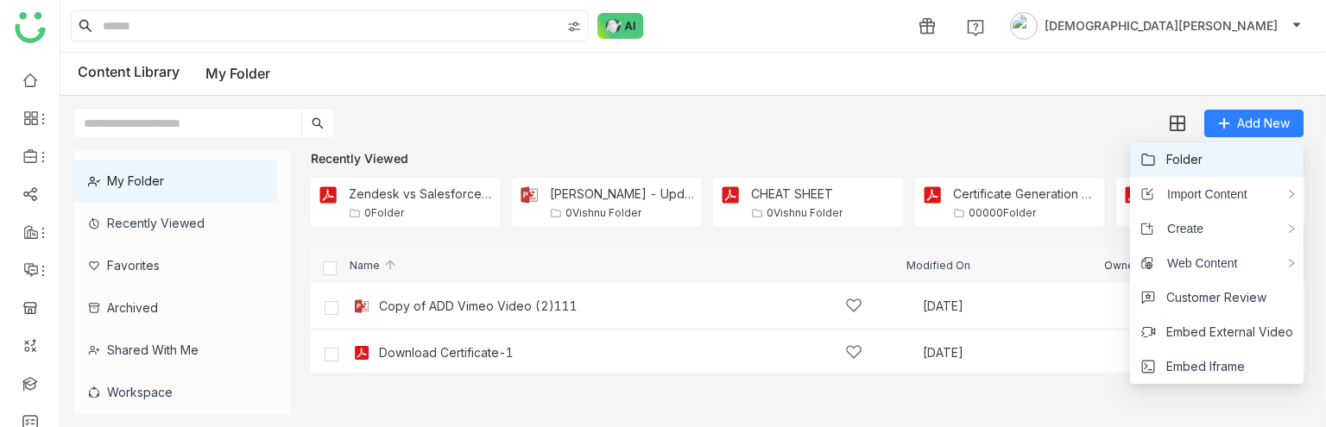
click at [1213, 148] on li "Folder" at bounding box center [1216, 159] width 173 height 35
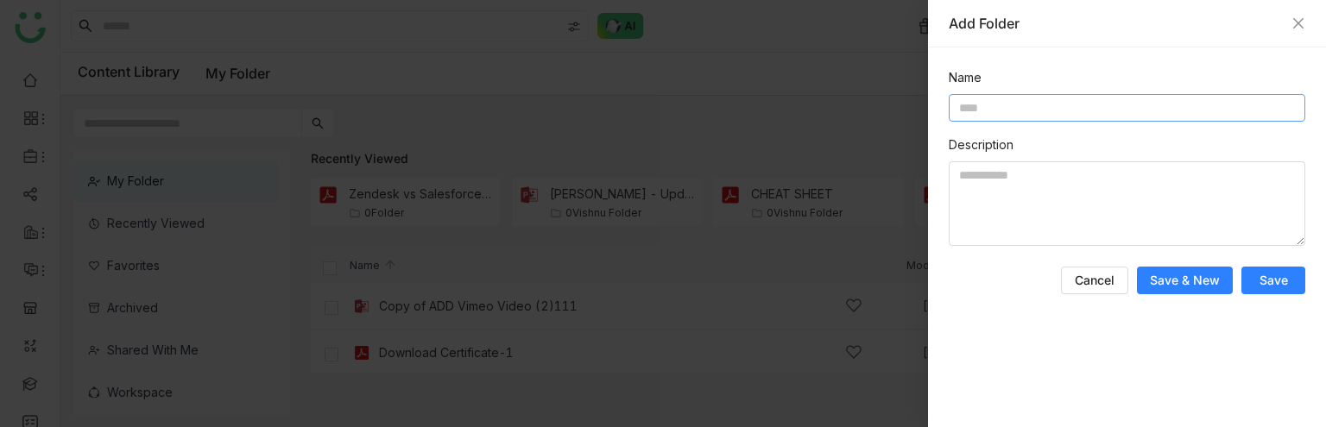
drag, startPoint x: 997, startPoint y: 122, endPoint x: 1013, endPoint y: 112, distance: 18.9
click at [999, 121] on div "Name" at bounding box center [1126, 101] width 356 height 67
click at [1016, 111] on input at bounding box center [1126, 108] width 356 height 28
type input "**********"
click at [1274, 275] on span "Save" at bounding box center [1273, 280] width 28 height 17
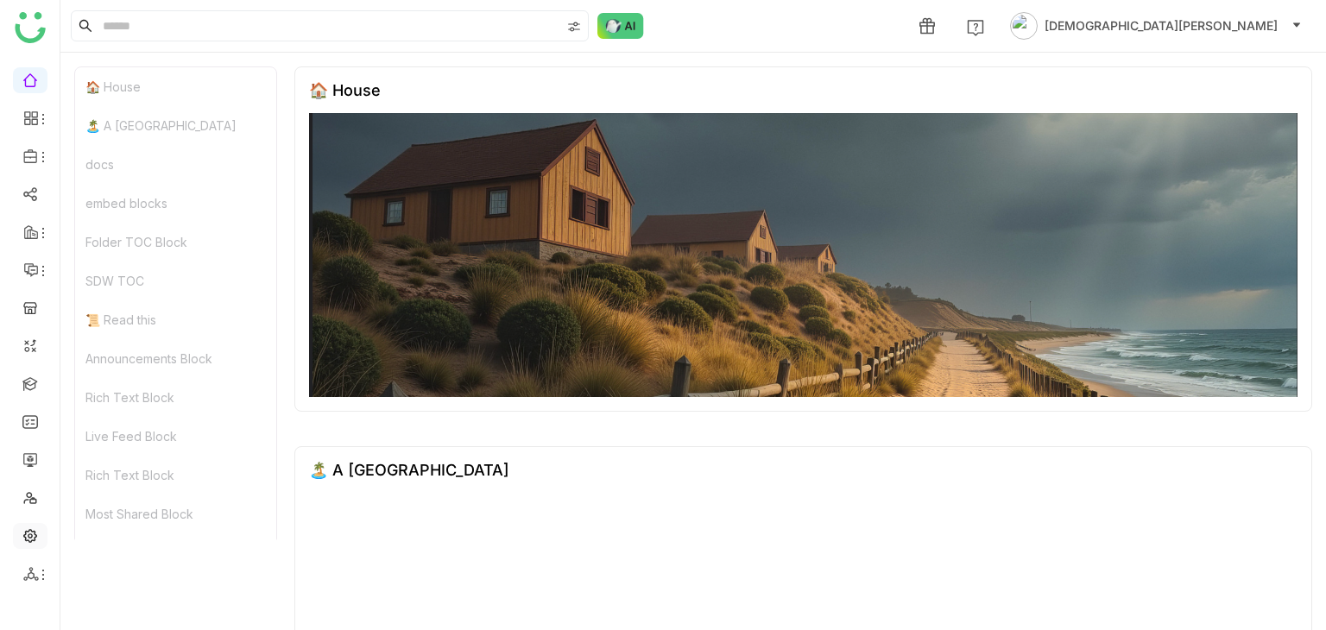
click at [29, 538] on link at bounding box center [30, 534] width 16 height 15
click at [32, 537] on link at bounding box center [30, 534] width 16 height 15
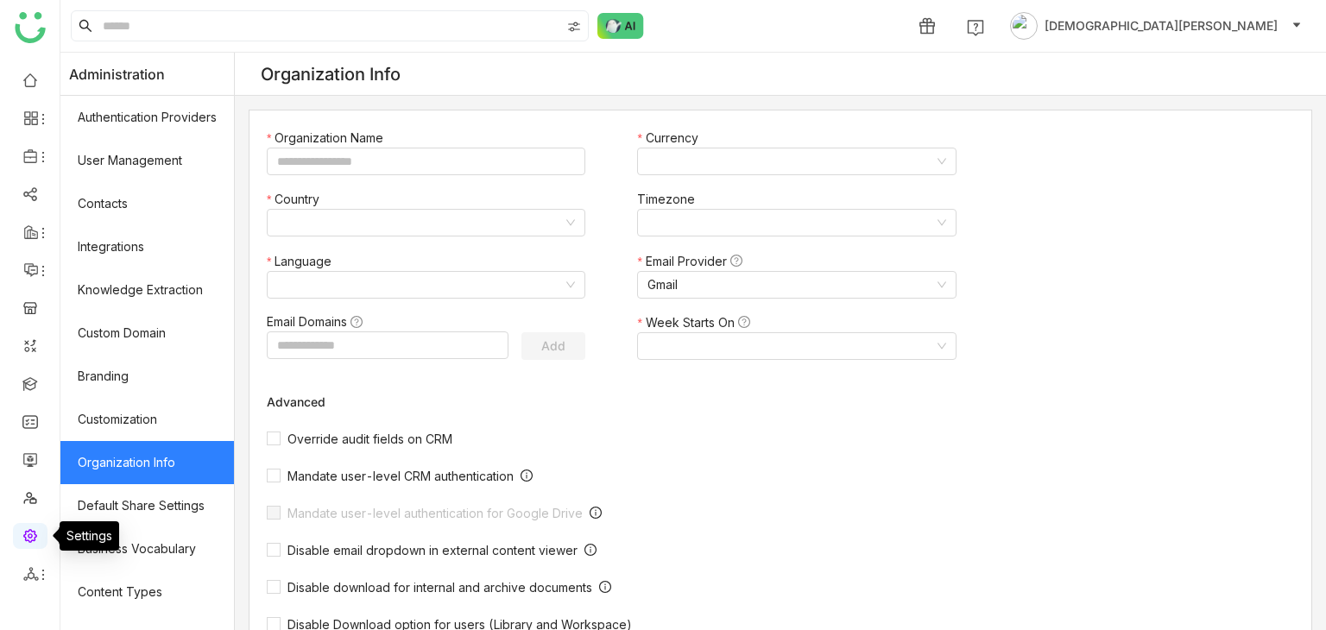
type input "*******"
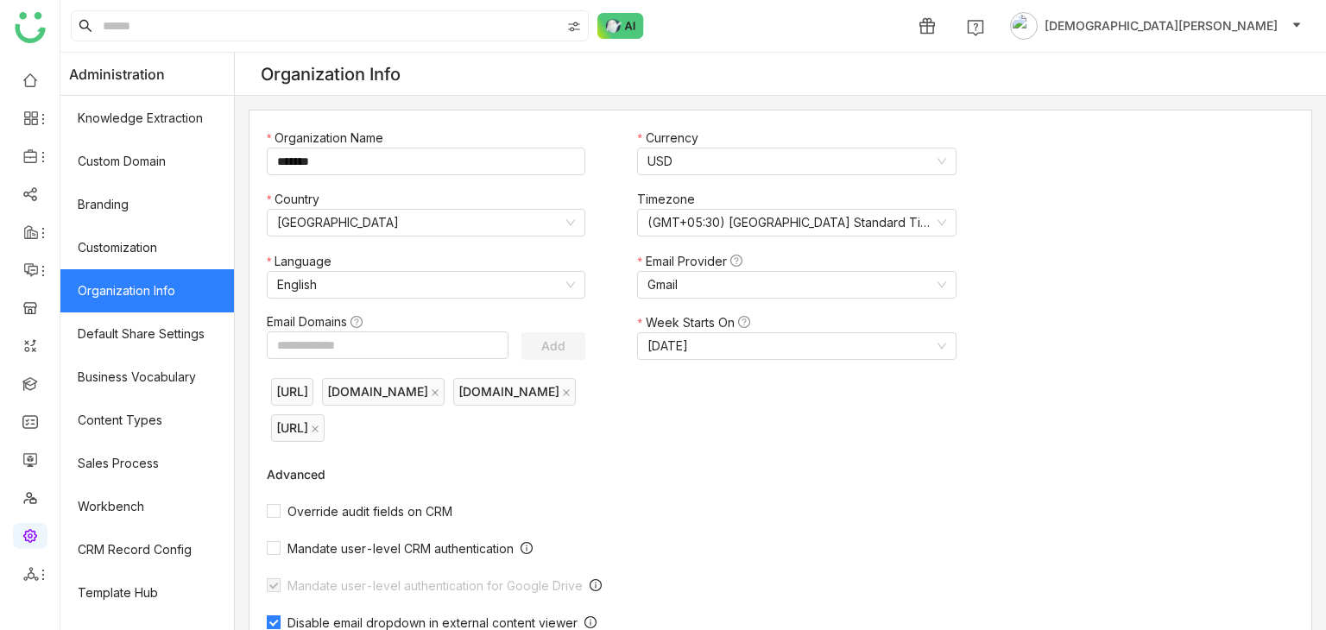
scroll to position [286, 0]
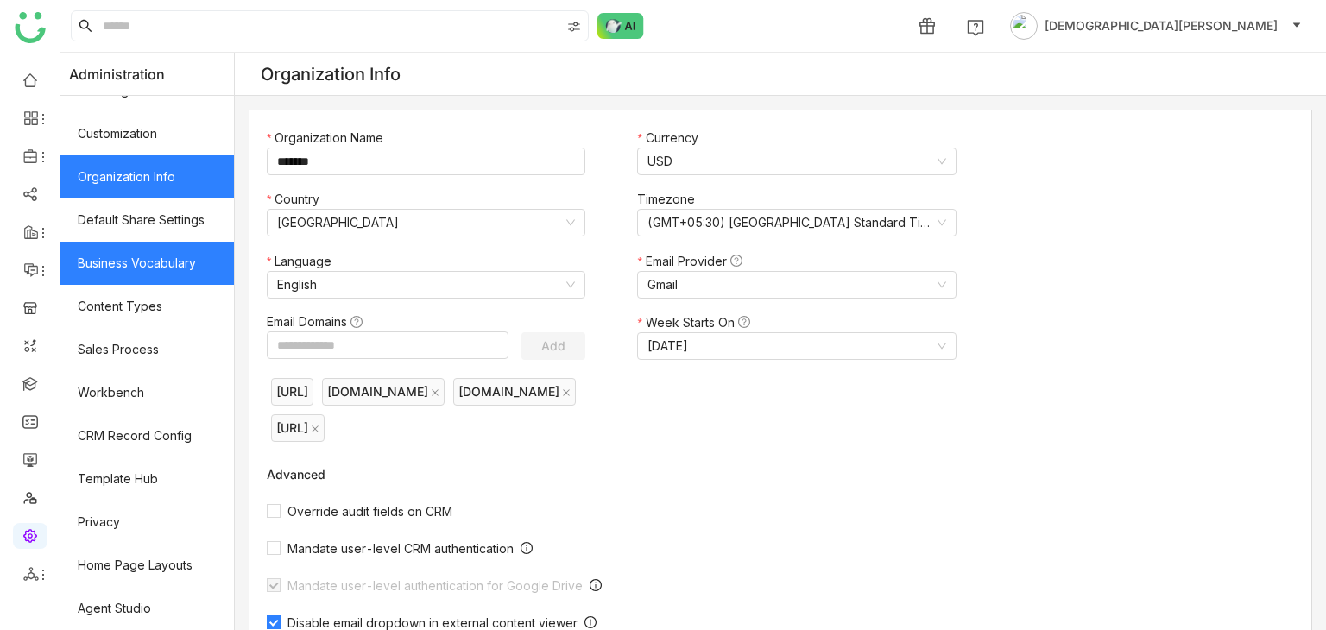
click at [129, 264] on link "Business Vocabulary" at bounding box center [146, 263] width 173 height 43
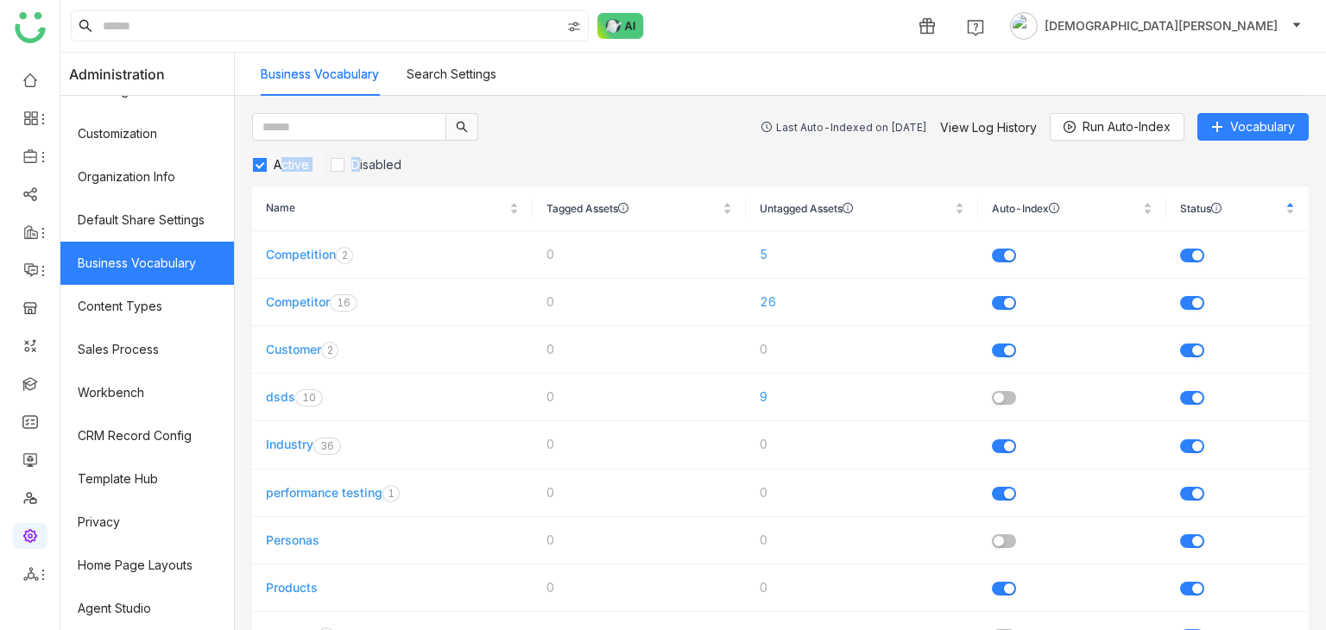
drag, startPoint x: 370, startPoint y: 167, endPoint x: 282, endPoint y: 169, distance: 88.1
click at [282, 169] on div "Active Disabled" at bounding box center [780, 163] width 1056 height 28
click at [294, 167] on span "Active" at bounding box center [291, 164] width 49 height 15
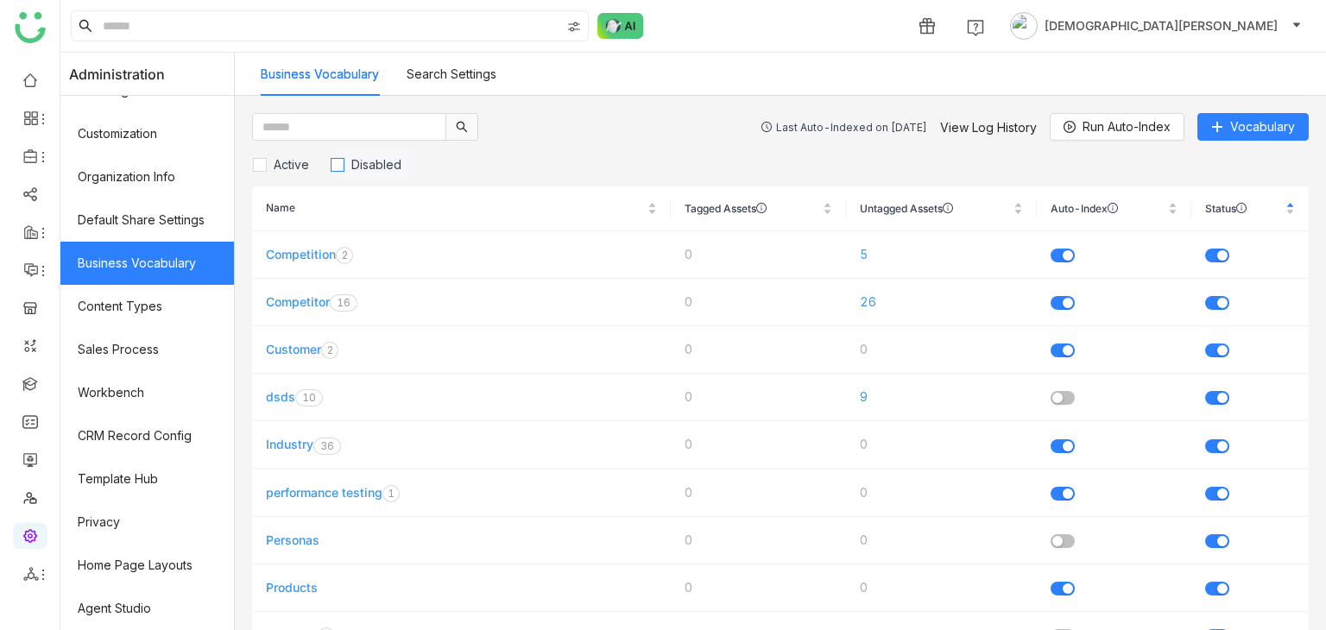
click at [369, 167] on span "Disabled" at bounding box center [376, 164] width 64 height 15
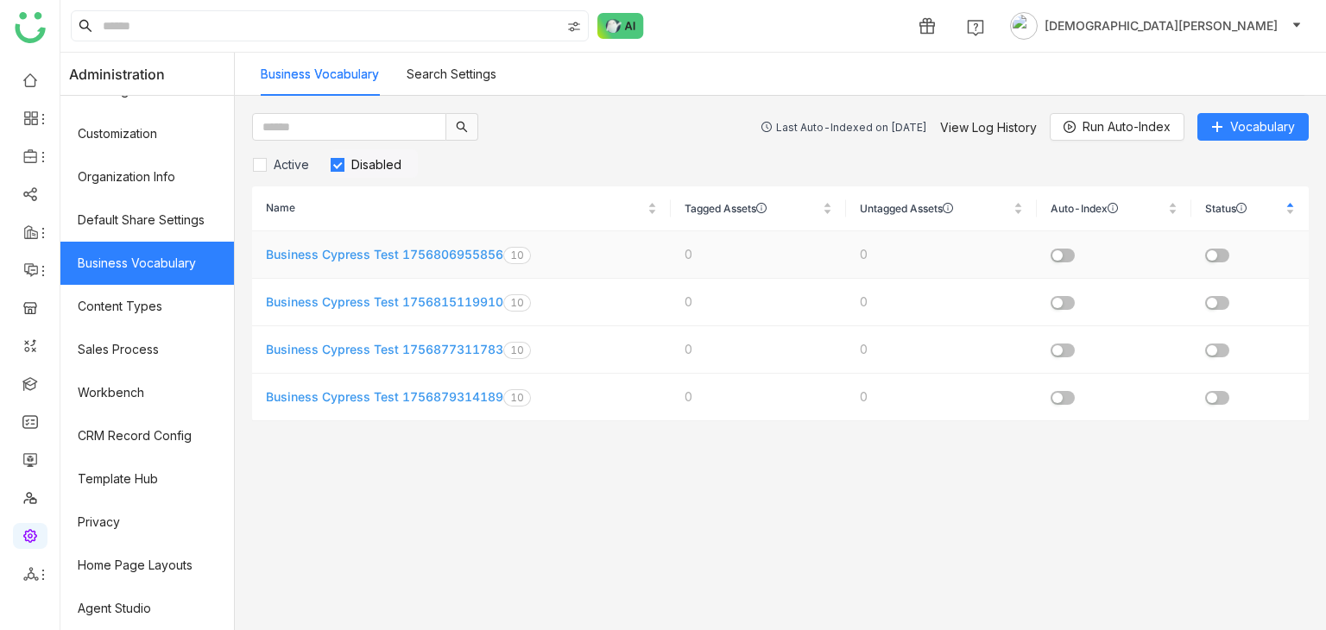
drag, startPoint x: 421, startPoint y: 243, endPoint x: 422, endPoint y: 253, distance: 9.5
click at [421, 244] on td "Business Cypress Test 1756806955856 0 1 2 3 4 5 6 7 8 9 0 1 2 3 4 5 6 7 8 9" at bounding box center [461, 254] width 419 height 47
click at [457, 256] on link "Business Cypress Test 1756806955856" at bounding box center [384, 254] width 237 height 15
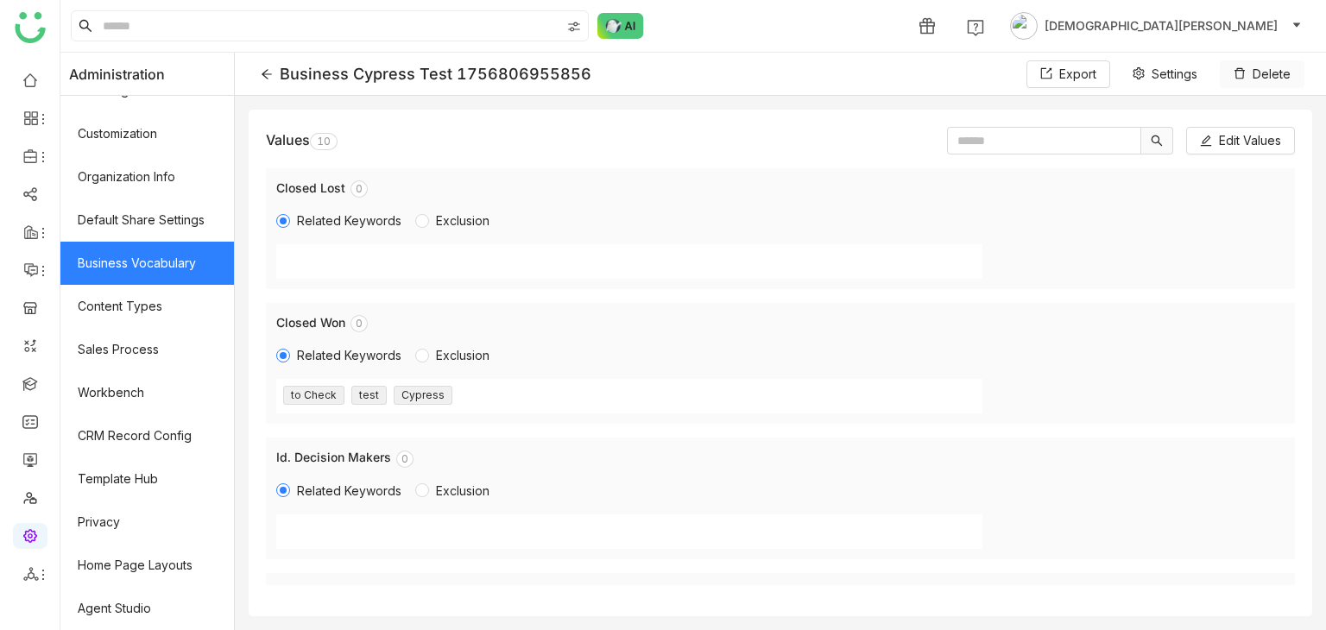
click at [1262, 70] on span "Delete" at bounding box center [1271, 74] width 38 height 19
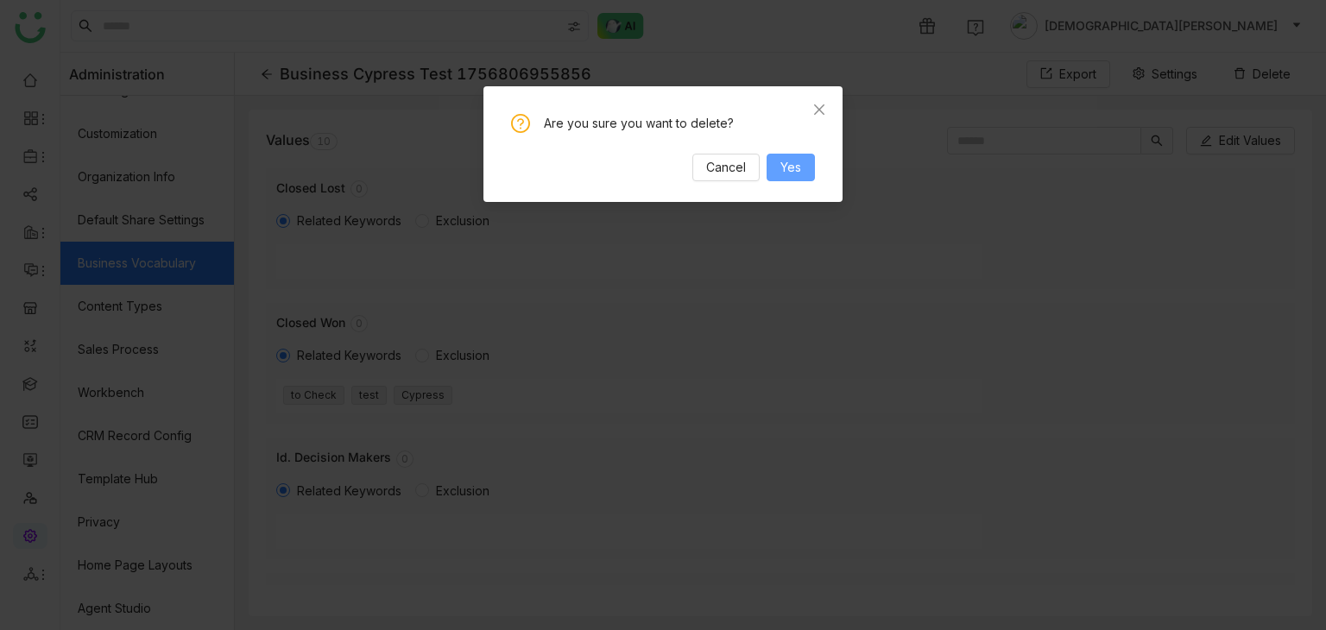
drag, startPoint x: 803, startPoint y: 158, endPoint x: 601, endPoint y: 291, distance: 241.8
click at [619, 238] on nz-modal-confirm-container "Are you sure you want to delete? Cancel Yes" at bounding box center [663, 315] width 1326 height 630
click at [788, 170] on span "Yes" at bounding box center [790, 167] width 21 height 19
